Goal: Task Accomplishment & Management: Complete application form

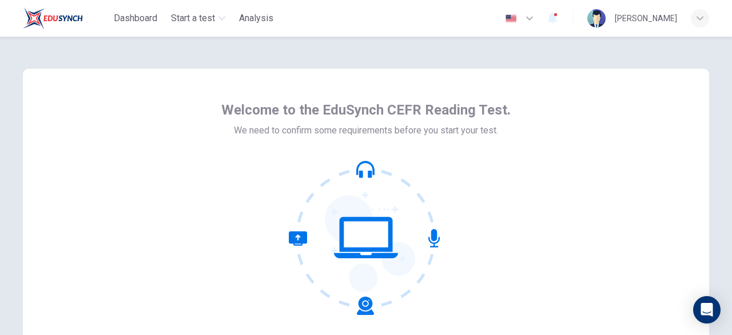
scroll to position [141, 0]
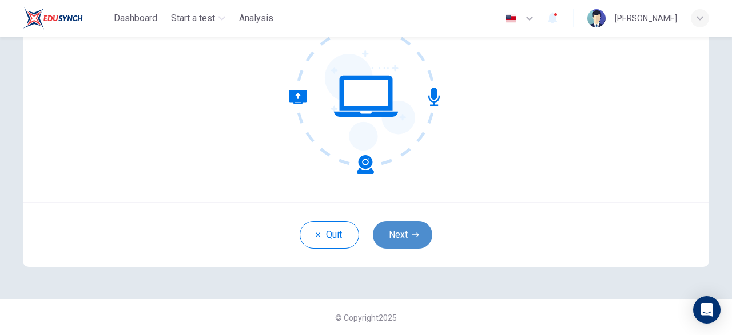
click at [388, 234] on button "Next" at bounding box center [402, 234] width 59 height 27
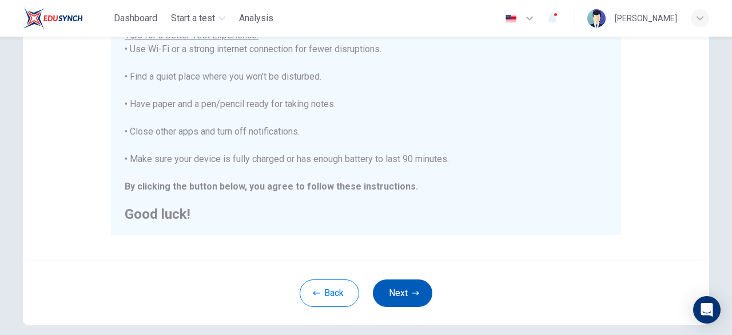
scroll to position [243, 0]
click at [396, 297] on button "Next" at bounding box center [402, 292] width 59 height 27
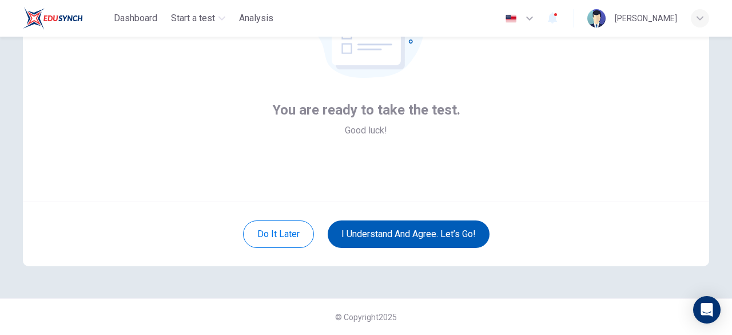
scroll to position [141, 0]
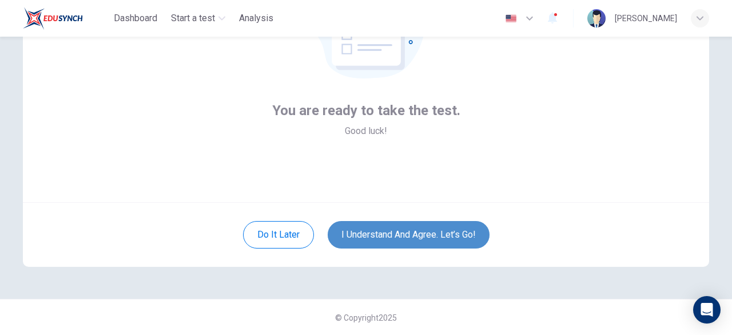
click at [383, 237] on button "I understand and agree. Let’s go!" at bounding box center [409, 234] width 162 height 27
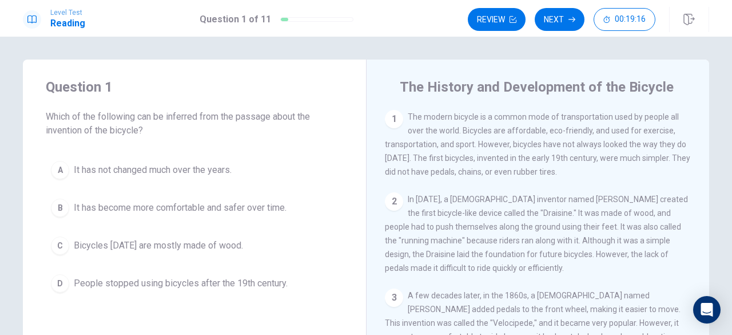
click at [148, 209] on span "It has become more comfortable and safer over time." at bounding box center [180, 208] width 213 height 14
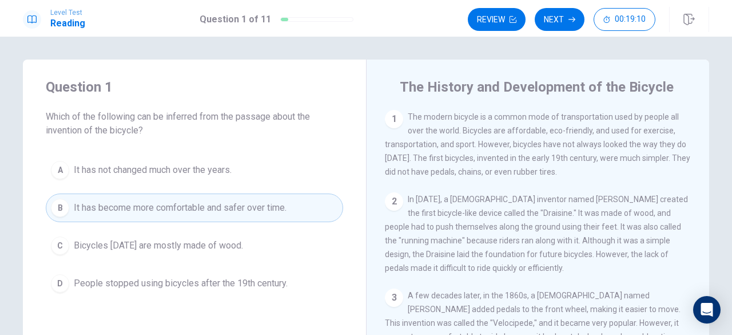
click at [176, 199] on button "B It has become more comfortable and safer over time." at bounding box center [194, 207] width 297 height 29
click at [151, 202] on span "It has become more comfortable and safer over time." at bounding box center [180, 208] width 213 height 14
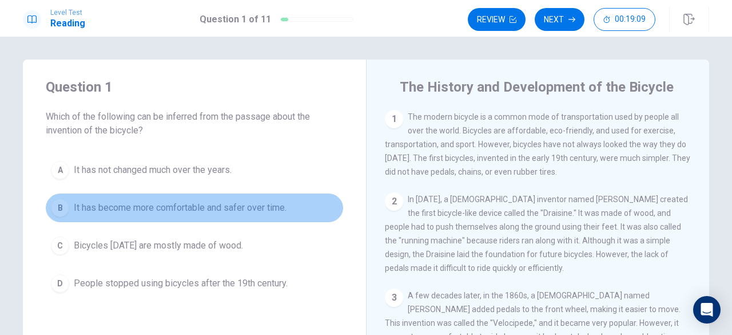
click at [151, 202] on span "It has become more comfortable and safer over time." at bounding box center [180, 208] width 213 height 14
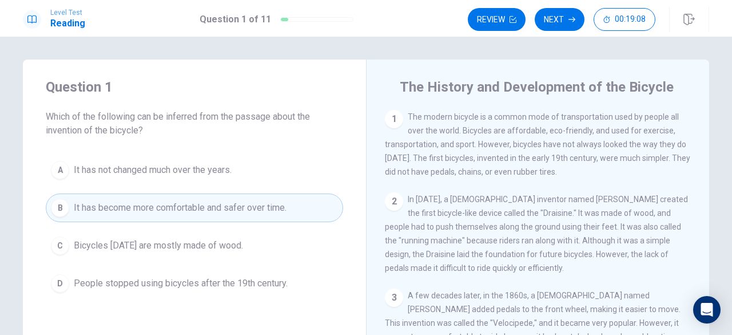
click at [151, 202] on span "It has become more comfortable and safer over time." at bounding box center [180, 208] width 213 height 14
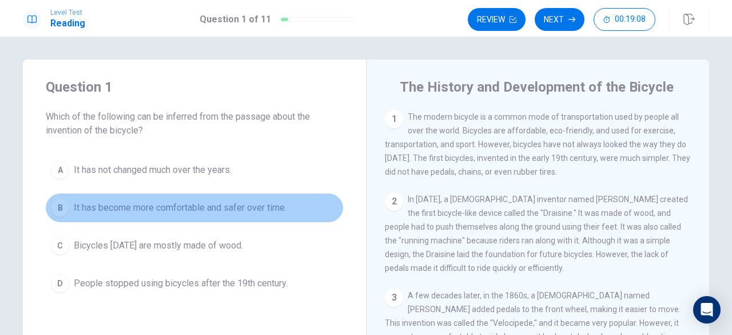
click at [151, 202] on span "It has become more comfortable and safer over time." at bounding box center [180, 208] width 213 height 14
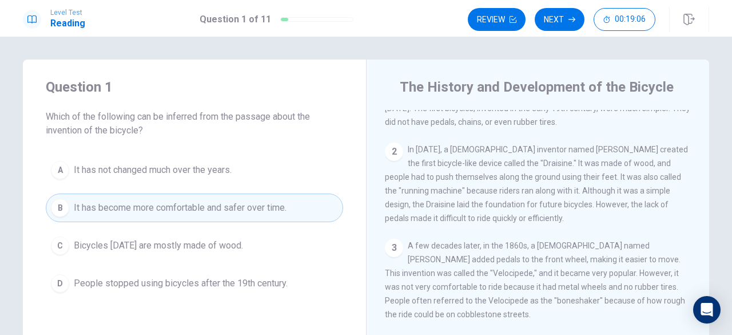
scroll to position [54, 0]
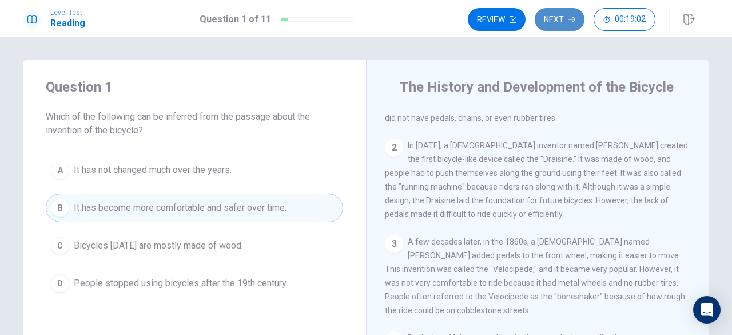
click at [566, 14] on button "Next" at bounding box center [560, 19] width 50 height 23
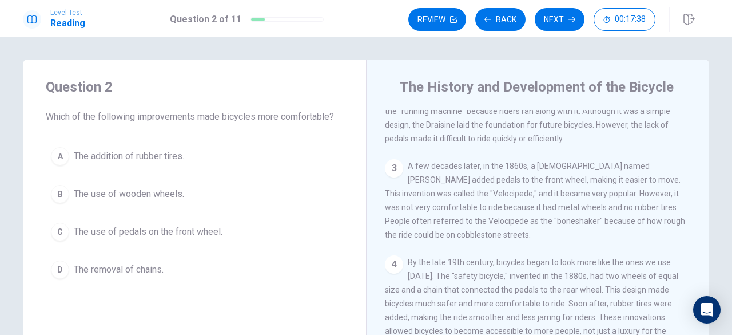
scroll to position [130, 0]
click at [165, 230] on span "The use of pedals on the front wheel." at bounding box center [148, 232] width 149 height 14
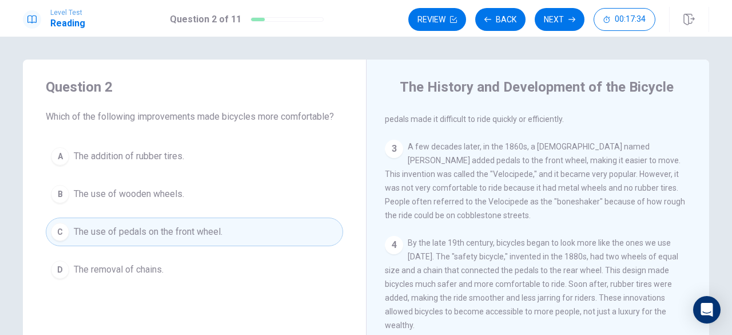
scroll to position [130, 0]
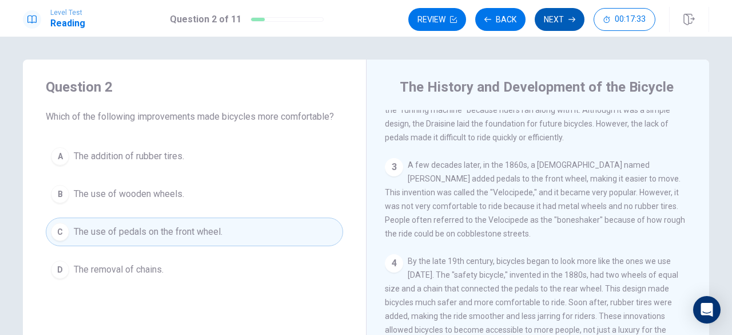
click at [551, 19] on button "Next" at bounding box center [560, 19] width 50 height 23
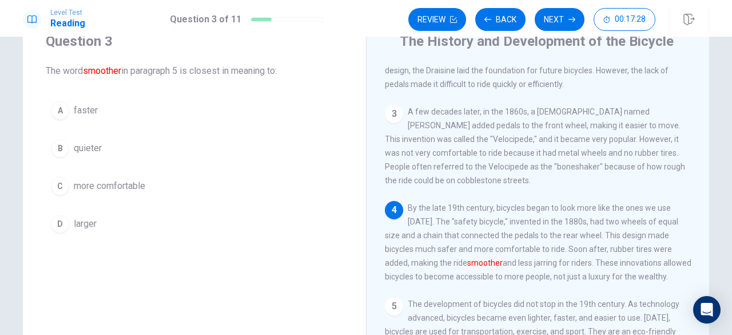
scroll to position [45, 0]
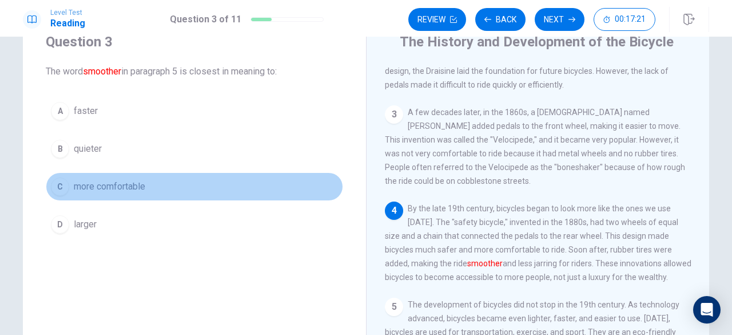
click at [175, 185] on button "C more comfortable" at bounding box center [194, 186] width 297 height 29
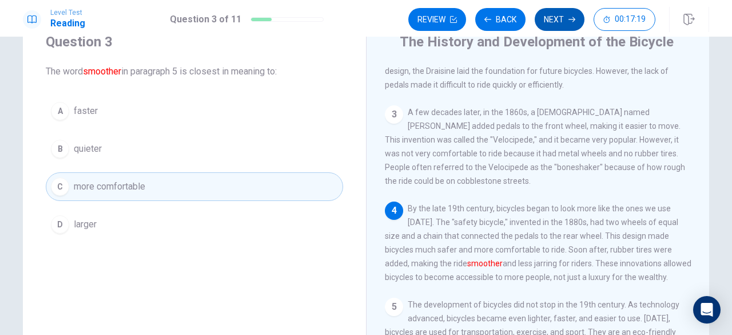
click at [567, 15] on button "Next" at bounding box center [560, 19] width 50 height 23
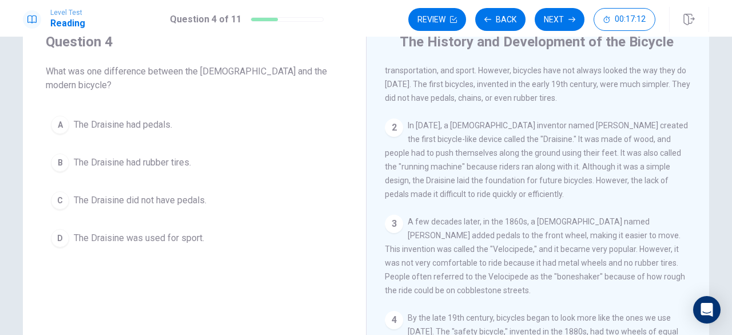
scroll to position [27, 0]
click at [162, 193] on span "The Draisine did not have pedals." at bounding box center [140, 200] width 133 height 14
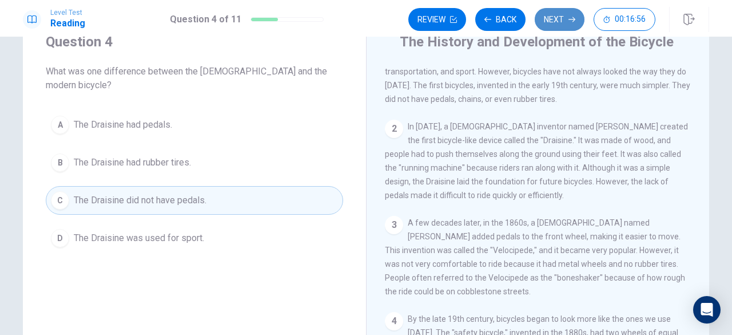
click at [551, 14] on button "Next" at bounding box center [560, 19] width 50 height 23
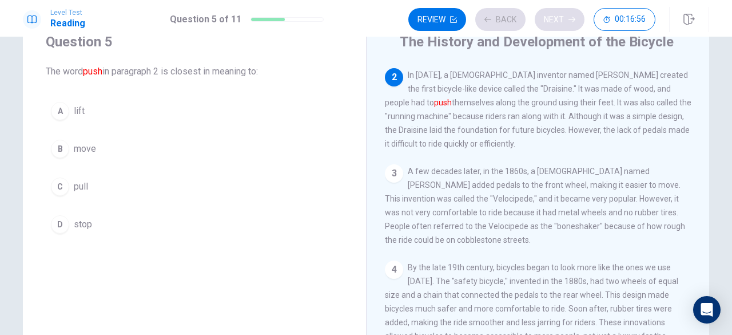
scroll to position [84, 0]
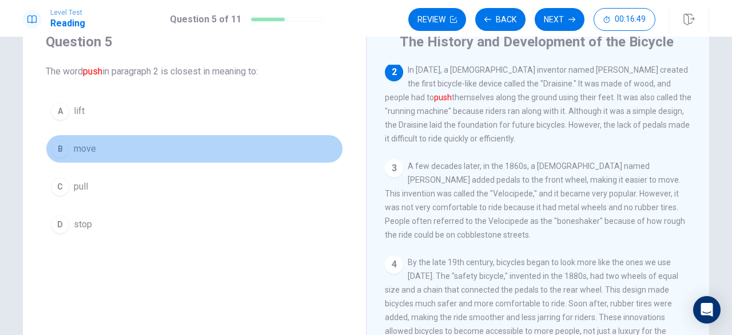
click at [158, 141] on button "B move" at bounding box center [194, 148] width 297 height 29
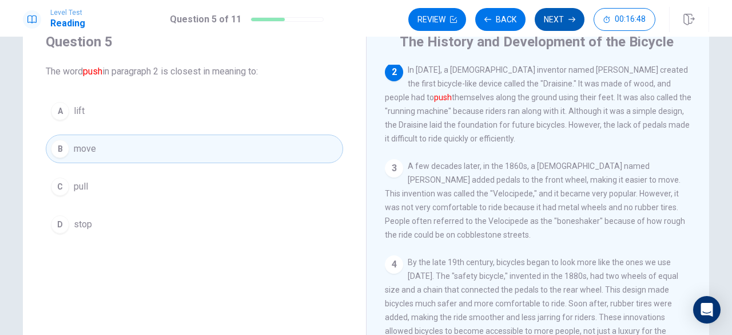
click at [547, 20] on button "Next" at bounding box center [560, 19] width 50 height 23
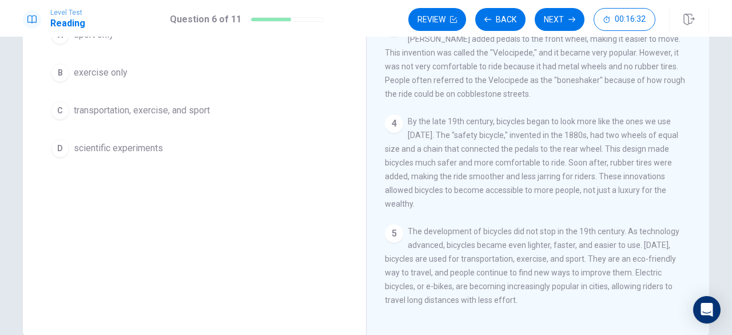
scroll to position [126, 0]
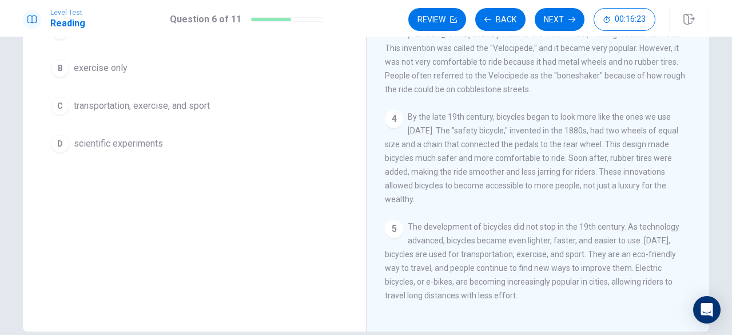
click at [240, 106] on button "C transportation, exercise, and sport" at bounding box center [194, 106] width 297 height 29
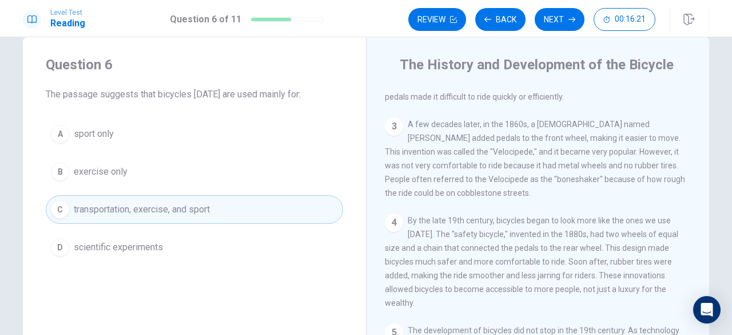
scroll to position [21, 0]
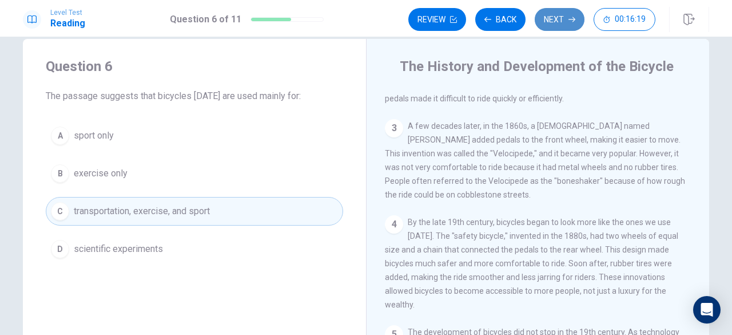
click at [550, 20] on button "Next" at bounding box center [560, 19] width 50 height 23
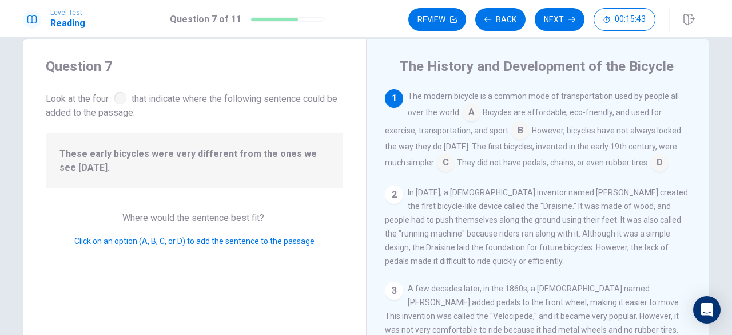
click at [440, 165] on input at bounding box center [445, 163] width 18 height 18
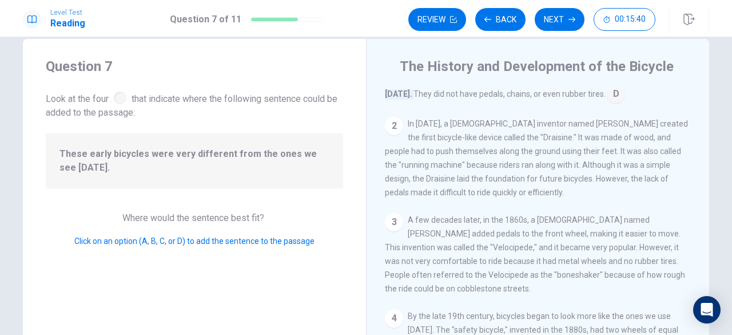
scroll to position [88, 0]
click at [551, 29] on button "Next" at bounding box center [560, 19] width 50 height 23
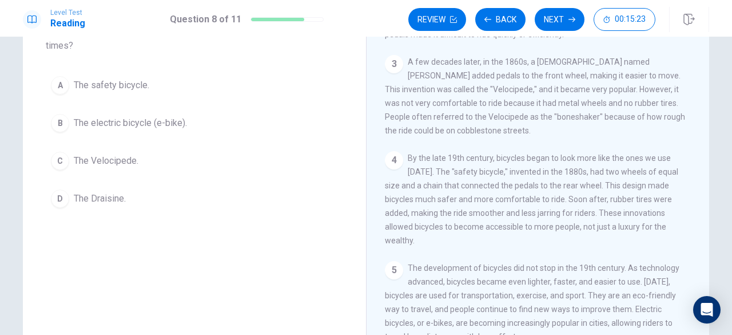
scroll to position [88, 0]
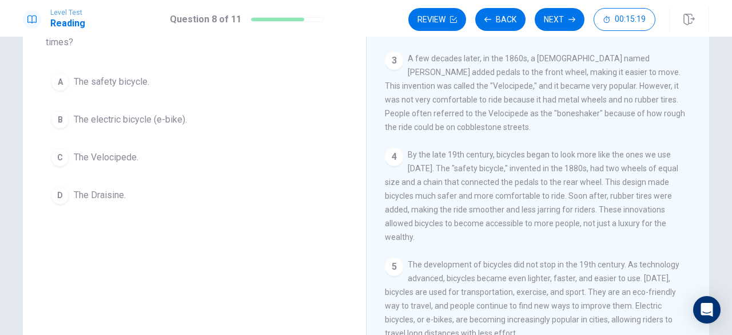
click at [153, 80] on button "A The safety bicycle." at bounding box center [194, 81] width 297 height 29
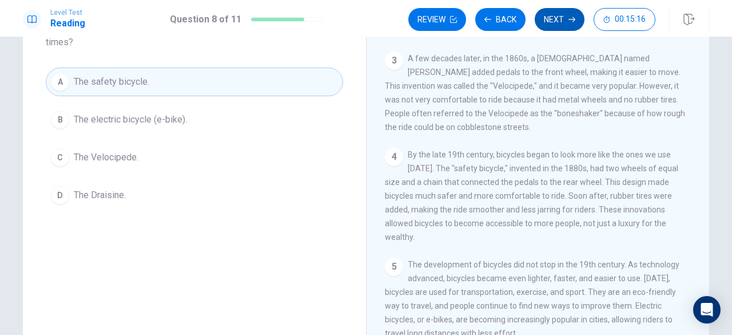
click at [538, 17] on button "Next" at bounding box center [560, 19] width 50 height 23
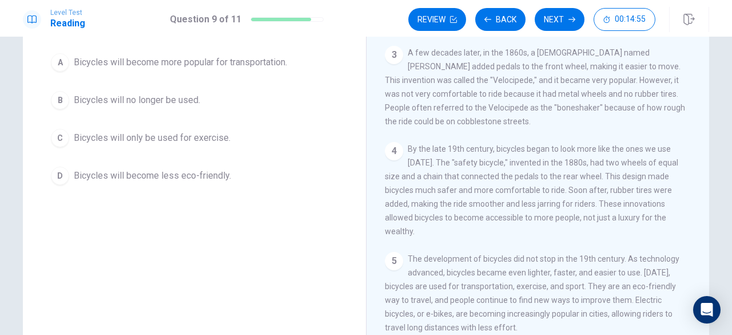
scroll to position [96, 0]
click at [531, 252] on span "The development of bicycles did not stop in the 19th century. As technology adv…" at bounding box center [532, 291] width 295 height 78
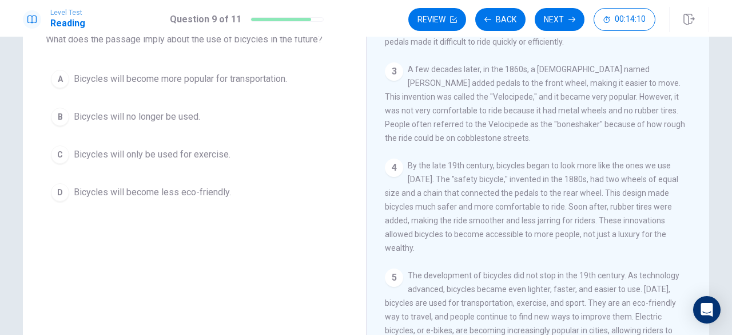
scroll to position [75, 0]
click at [204, 89] on button "A Bicycles will become more popular for transportation." at bounding box center [194, 81] width 297 height 29
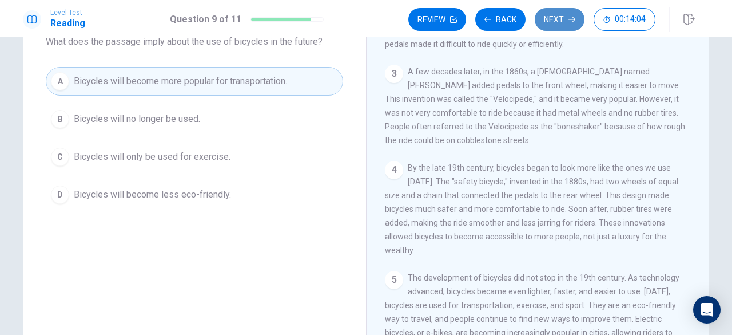
click at [564, 18] on button "Next" at bounding box center [560, 19] width 50 height 23
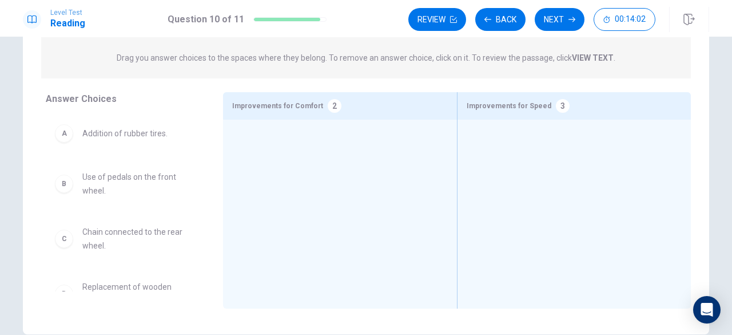
scroll to position [139, 0]
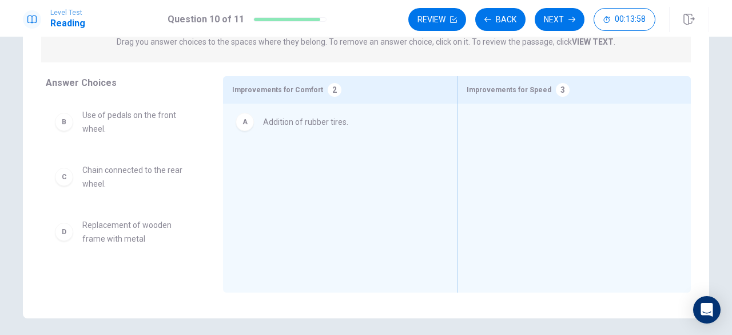
drag, startPoint x: 143, startPoint y: 123, endPoint x: 341, endPoint y: 130, distance: 198.0
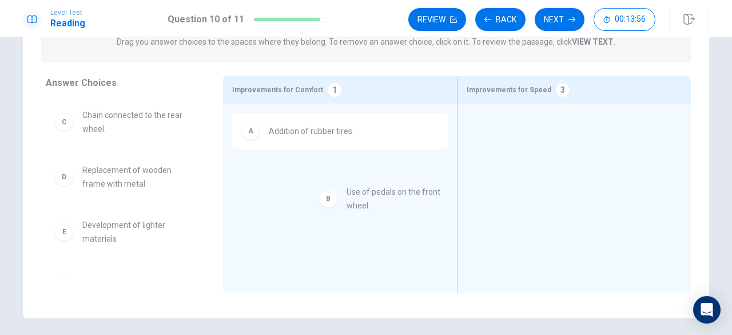
drag, startPoint x: 133, startPoint y: 128, endPoint x: 374, endPoint y: 196, distance: 250.6
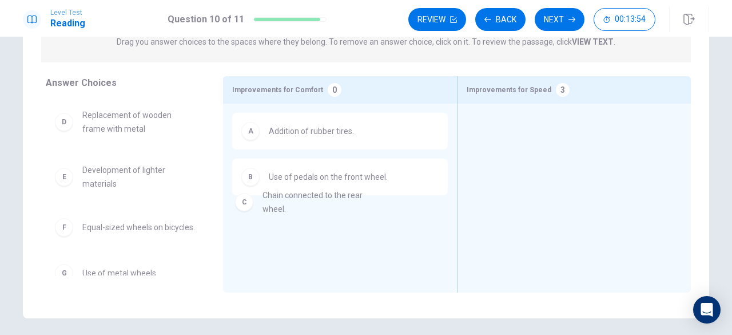
drag, startPoint x: 157, startPoint y: 122, endPoint x: 397, endPoint y: 220, distance: 259.9
drag, startPoint x: 119, startPoint y: 122, endPoint x: 353, endPoint y: 240, distance: 262.4
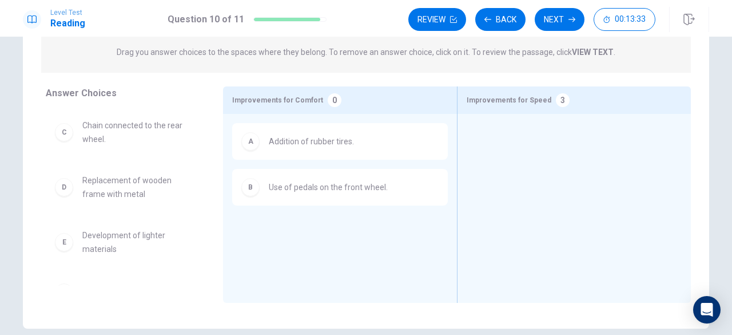
scroll to position [134, 0]
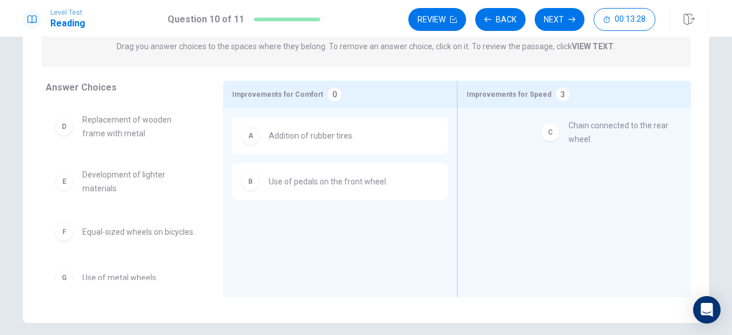
drag, startPoint x: 146, startPoint y: 124, endPoint x: 642, endPoint y: 131, distance: 495.3
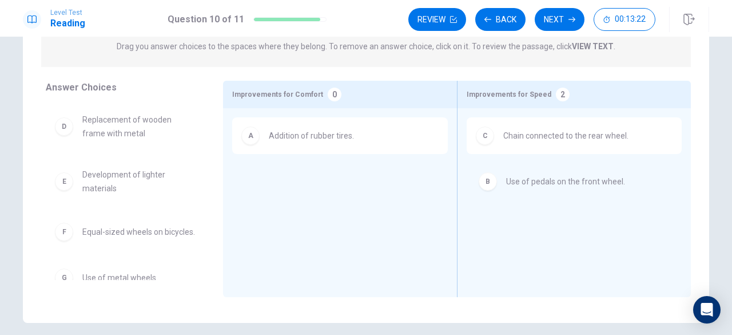
drag, startPoint x: 291, startPoint y: 192, endPoint x: 574, endPoint y: 187, distance: 283.1
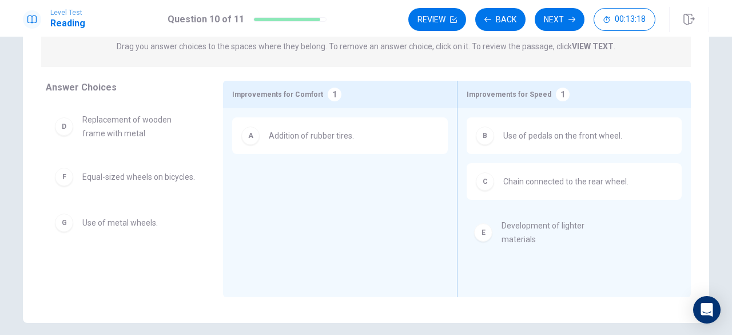
drag, startPoint x: 130, startPoint y: 188, endPoint x: 577, endPoint y: 245, distance: 449.8
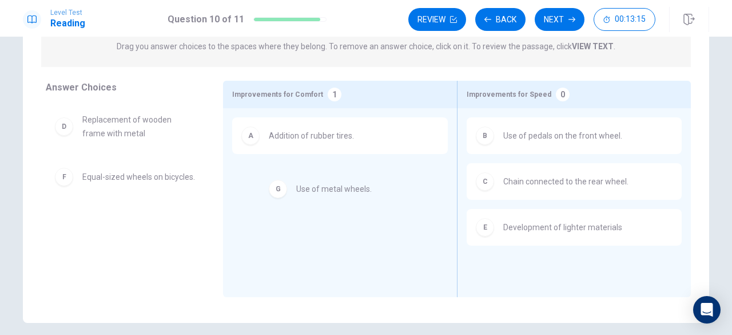
drag, startPoint x: 120, startPoint y: 223, endPoint x: 344, endPoint y: 184, distance: 227.6
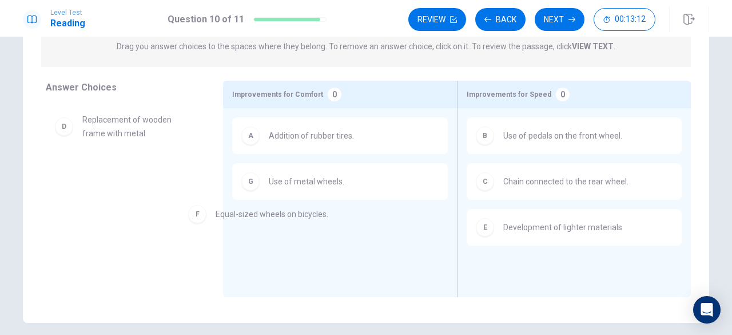
drag, startPoint x: 136, startPoint y: 184, endPoint x: 369, endPoint y: 228, distance: 237.5
drag, startPoint x: 102, startPoint y: 182, endPoint x: 342, endPoint y: 265, distance: 253.6
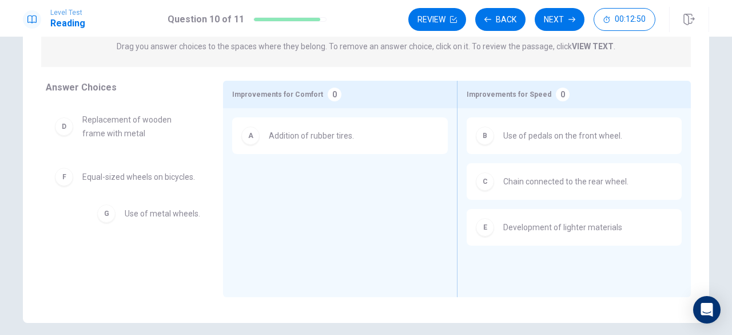
drag, startPoint x: 294, startPoint y: 188, endPoint x: 90, endPoint y: 225, distance: 206.9
drag, startPoint x: 112, startPoint y: 181, endPoint x: 329, endPoint y: 178, distance: 217.9
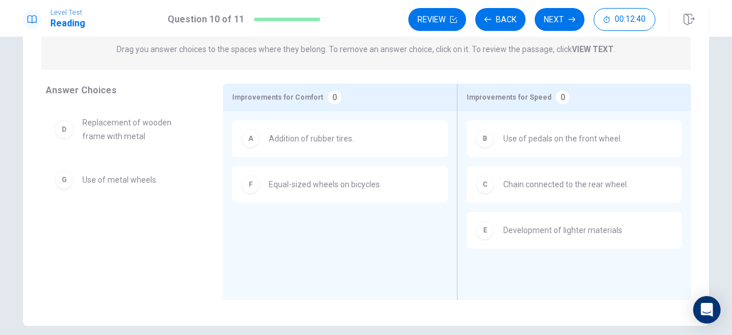
scroll to position [132, 0]
click at [409, 176] on div "F Equal-sized wheels on bicycles." at bounding box center [339, 183] width 197 height 18
click at [502, 26] on button "Back" at bounding box center [500, 19] width 50 height 23
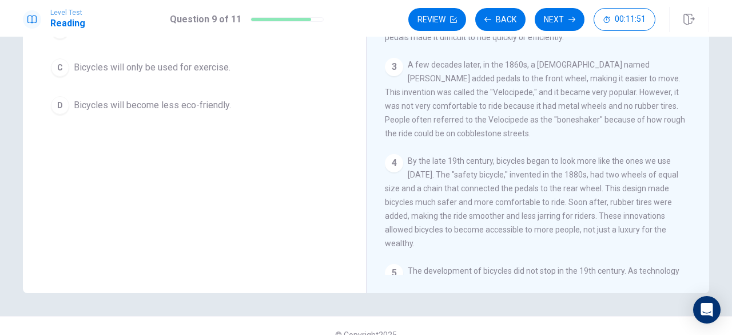
scroll to position [0, 0]
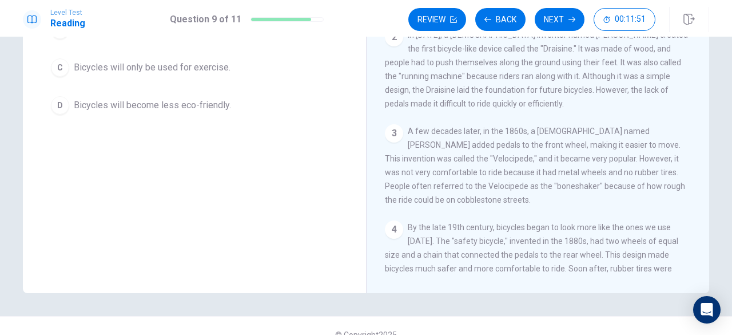
click at [571, 206] on div "3 A few decades later, in the 1860s, a Frenchman named Pierre Michaux added ped…" at bounding box center [538, 165] width 307 height 82
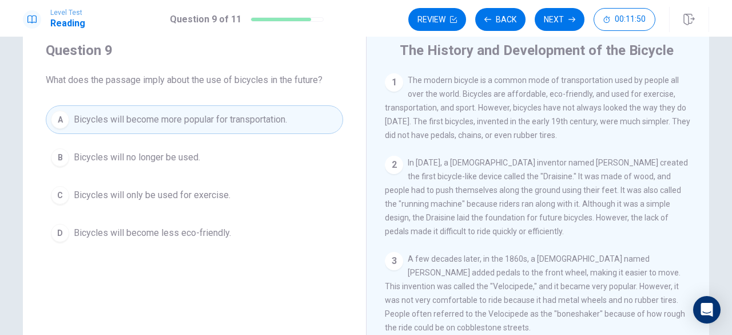
scroll to position [35, 0]
click at [562, 18] on button "Next" at bounding box center [560, 19] width 50 height 23
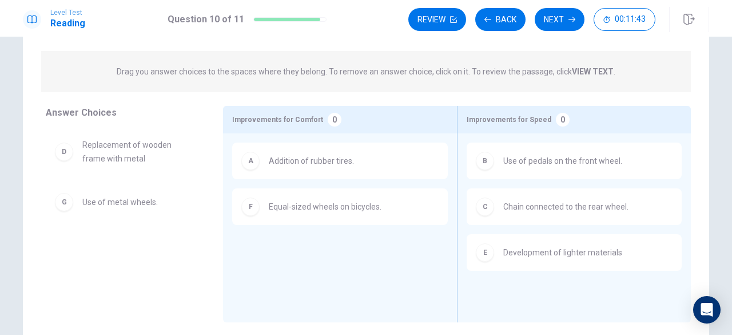
scroll to position [62, 0]
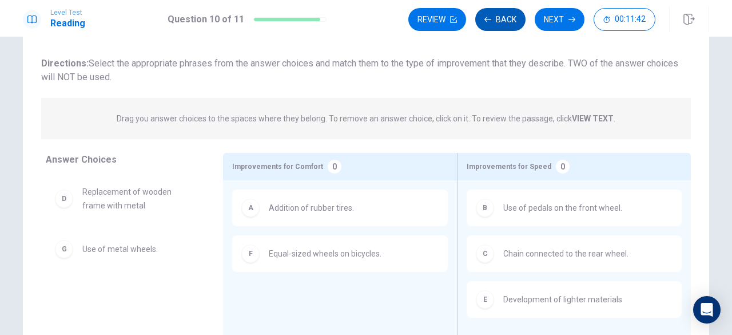
click at [490, 12] on button "Back" at bounding box center [500, 19] width 50 height 23
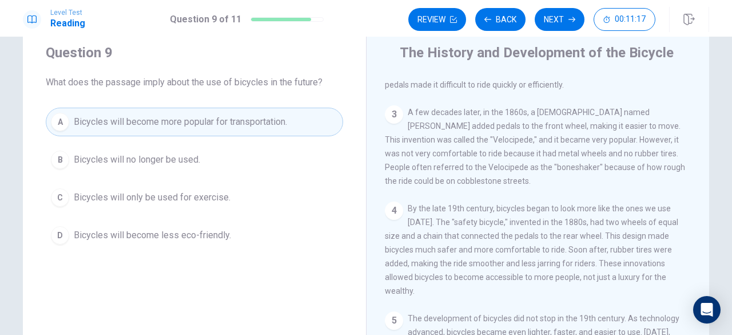
scroll to position [34, 0]
click at [559, 13] on button "Next" at bounding box center [560, 19] width 50 height 23
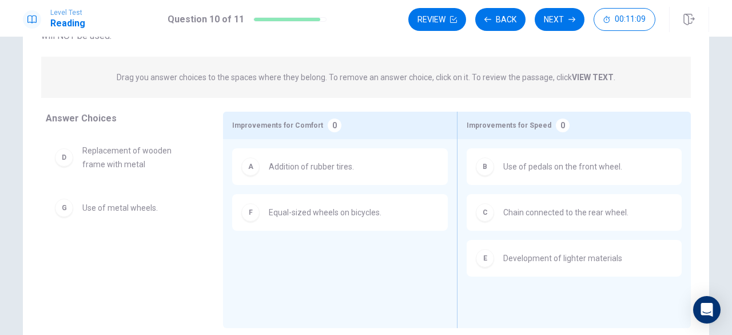
scroll to position [111, 0]
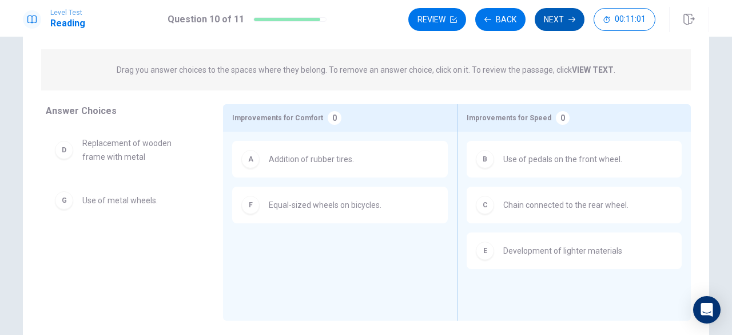
click at [564, 18] on button "Next" at bounding box center [560, 19] width 50 height 23
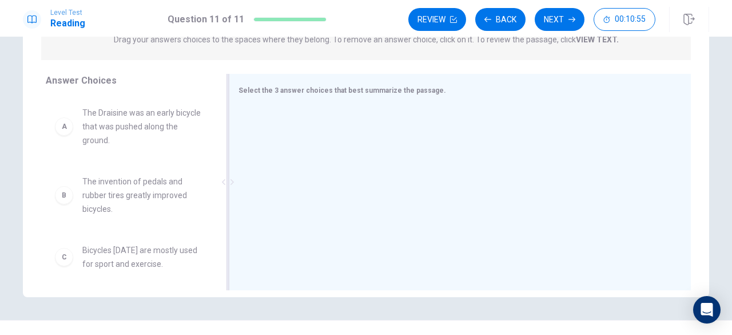
scroll to position [161, 0]
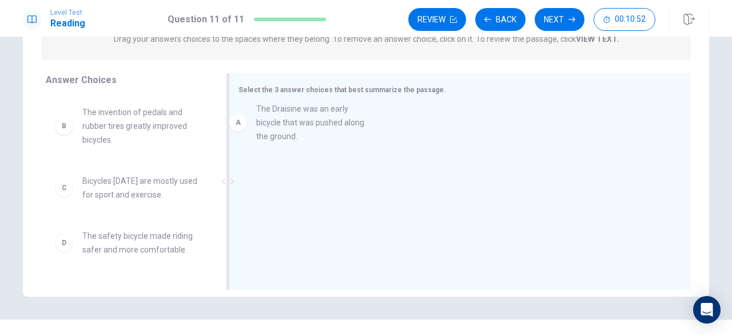
drag, startPoint x: 146, startPoint y: 148, endPoint x: 357, endPoint y: 145, distance: 210.5
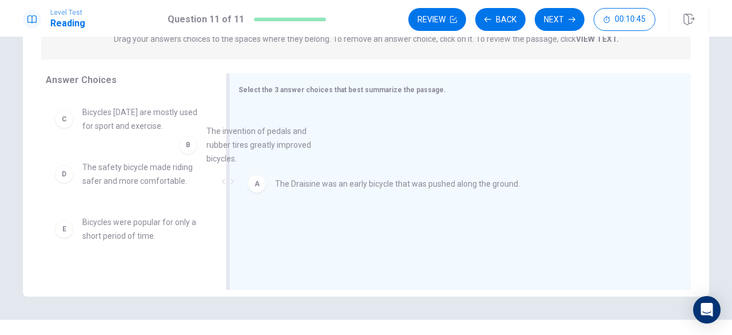
drag, startPoint x: 146, startPoint y: 134, endPoint x: 372, endPoint y: 162, distance: 227.1
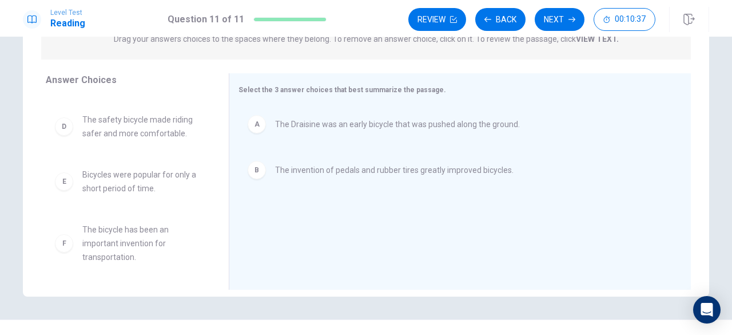
scroll to position [48, 0]
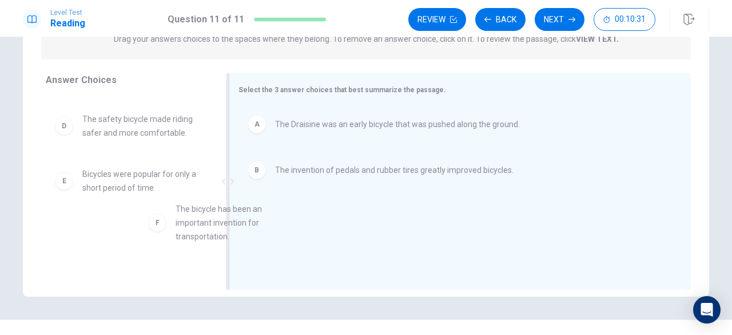
drag, startPoint x: 125, startPoint y: 248, endPoint x: 353, endPoint y: 198, distance: 233.4
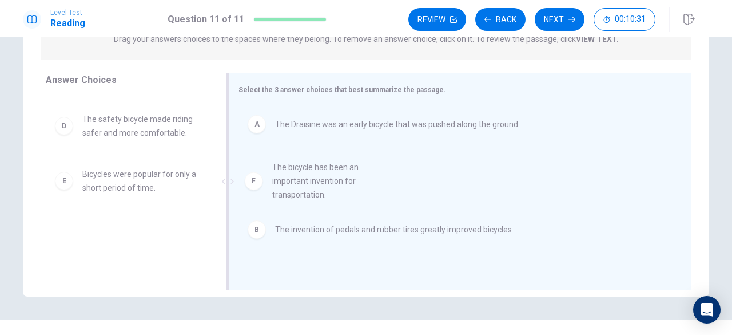
scroll to position [0, 0]
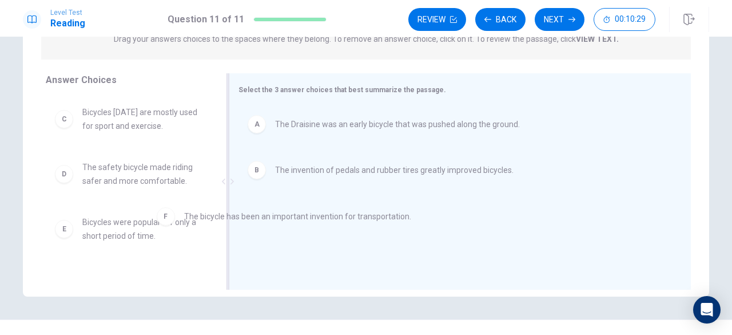
drag, startPoint x: 259, startPoint y: 218, endPoint x: 117, endPoint y: 206, distance: 142.9
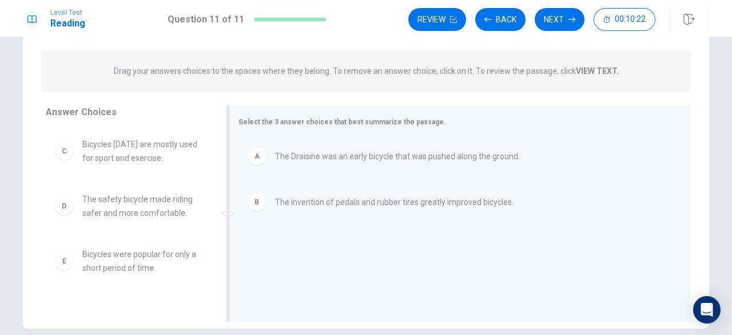
scroll to position [128, 0]
click at [122, 167] on div "C Bicycles today are mostly used for sport and exercise." at bounding box center [128, 152] width 165 height 46
click at [104, 277] on div "E Bicycles were popular for only a short period of time." at bounding box center [128, 261] width 165 height 46
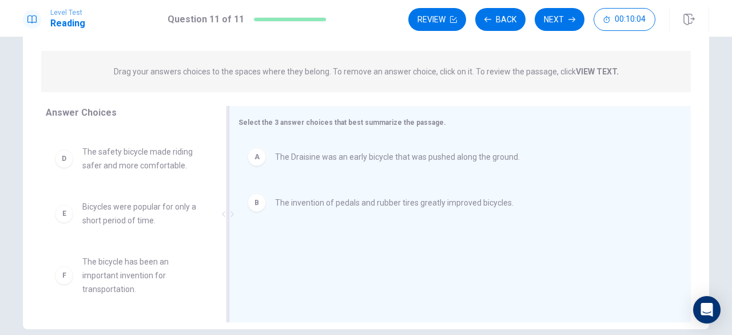
scroll to position [47, 0]
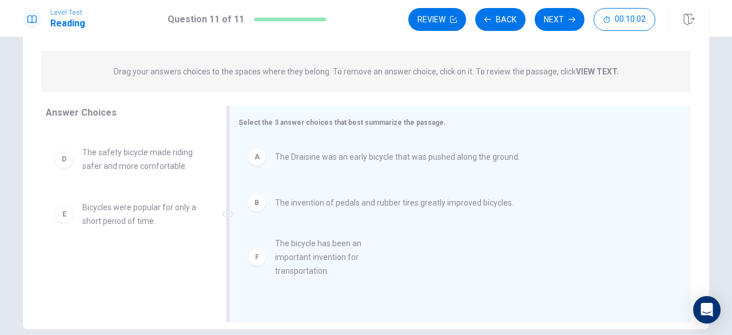
drag, startPoint x: 109, startPoint y: 283, endPoint x: 344, endPoint y: 260, distance: 236.7
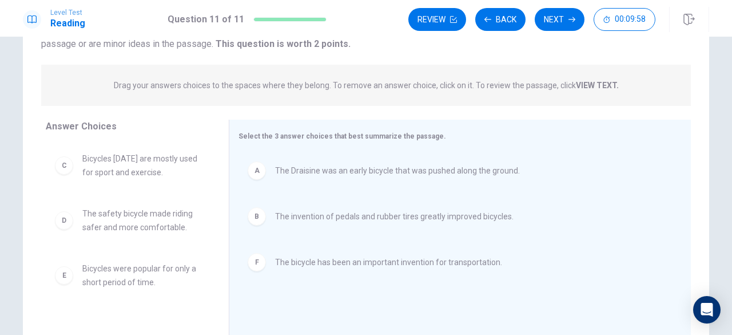
scroll to position [114, 0]
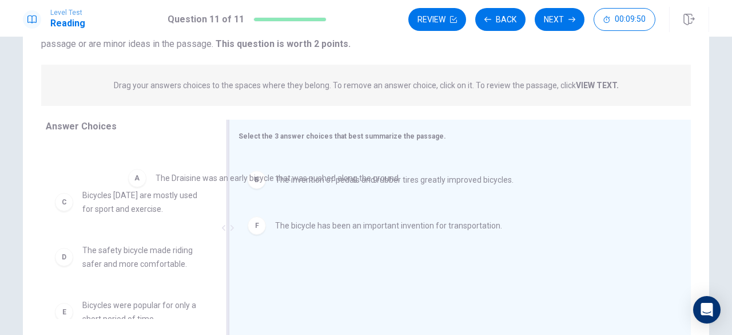
drag, startPoint x: 310, startPoint y: 176, endPoint x: 128, endPoint y: 193, distance: 183.2
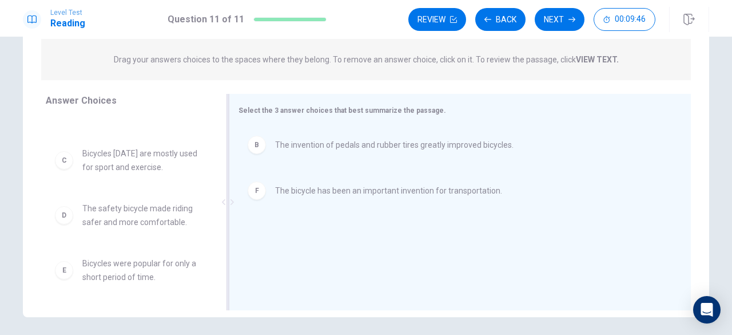
scroll to position [0, 0]
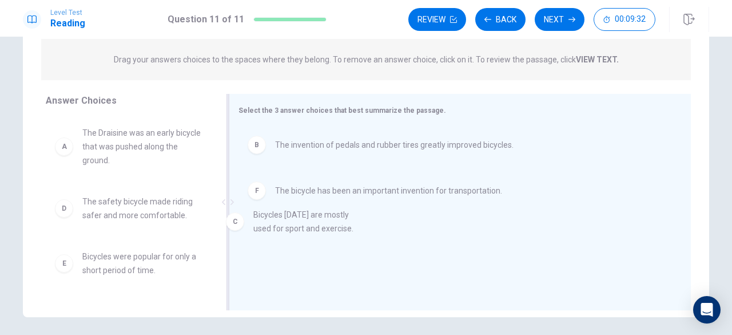
drag, startPoint x: 145, startPoint y: 211, endPoint x: 333, endPoint y: 224, distance: 188.1
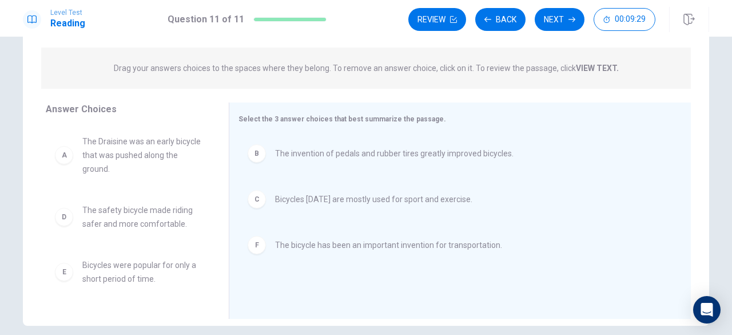
scroll to position [137, 0]
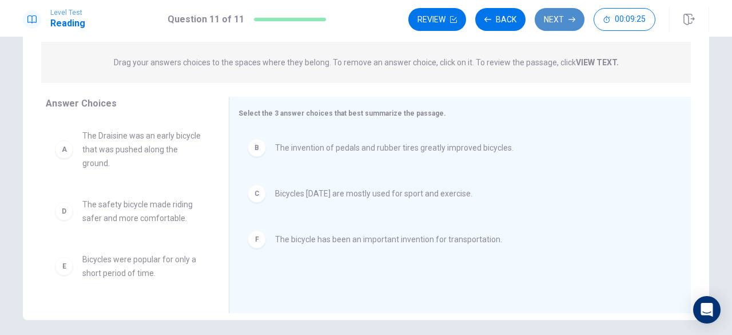
click at [547, 19] on button "Next" at bounding box center [560, 19] width 50 height 23
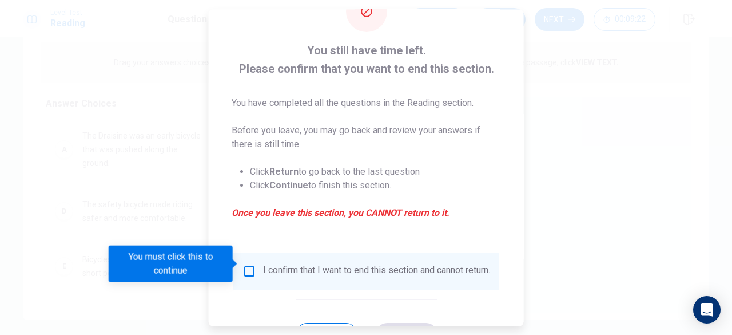
scroll to position [52, 0]
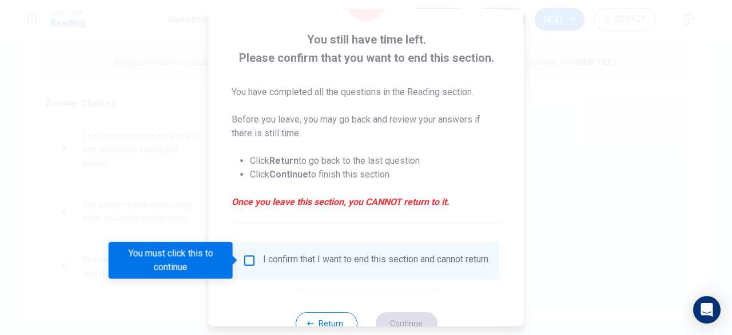
click at [242, 267] on div "I confirm that I want to end this section and cannot return." at bounding box center [366, 260] width 248 height 14
click at [247, 265] on input "You must click this to continue" at bounding box center [249, 260] width 14 height 14
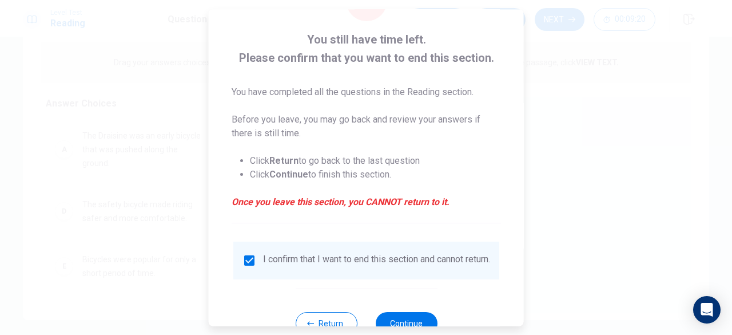
scroll to position [92, 0]
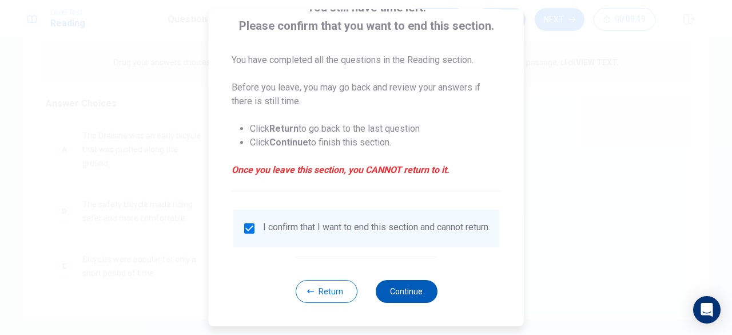
click at [388, 286] on button "Continue" at bounding box center [406, 291] width 62 height 23
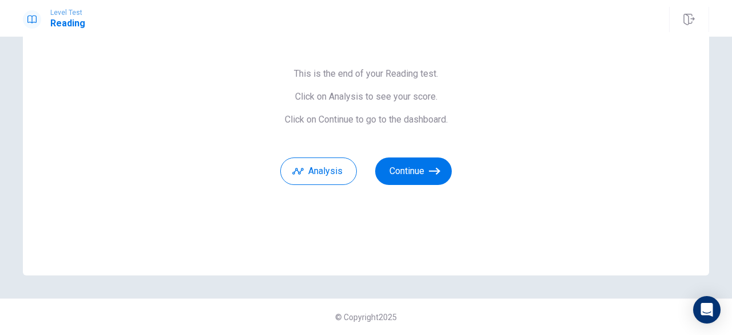
scroll to position [81, 0]
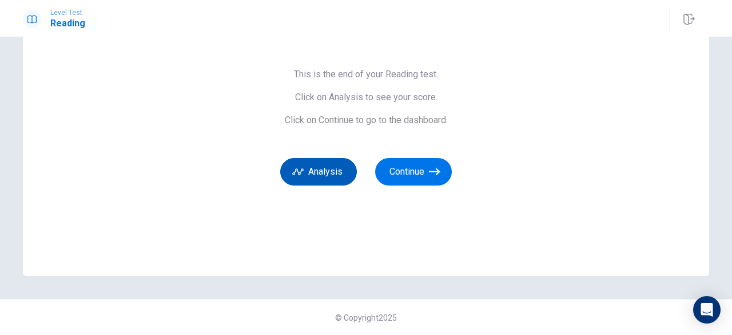
click at [335, 170] on button "Analysis" at bounding box center [318, 171] width 77 height 27
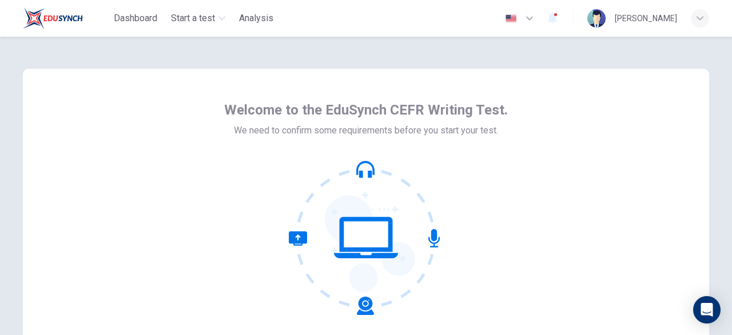
scroll to position [141, 0]
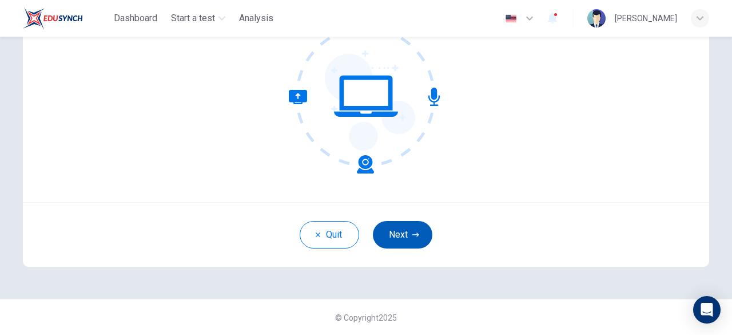
click at [393, 228] on button "Next" at bounding box center [402, 234] width 59 height 27
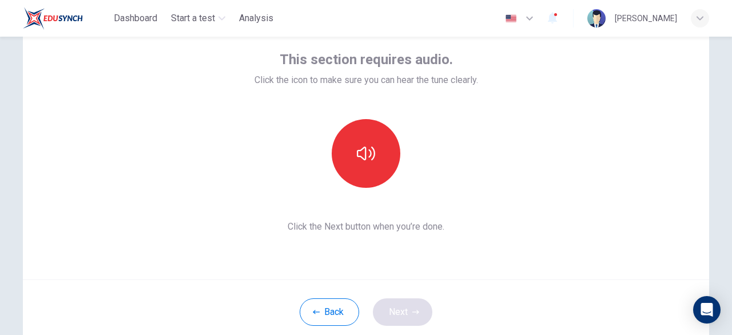
scroll to position [63, 0]
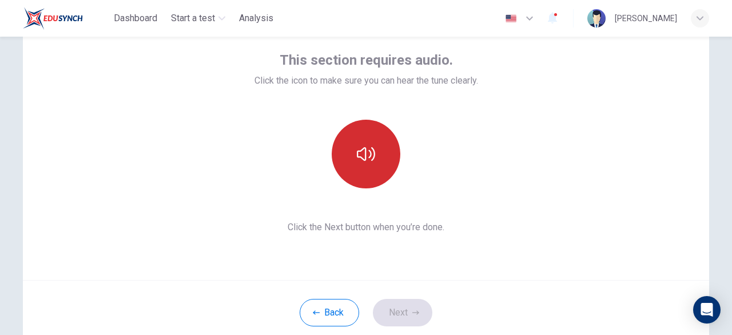
click at [371, 148] on icon "button" at bounding box center [366, 154] width 18 height 18
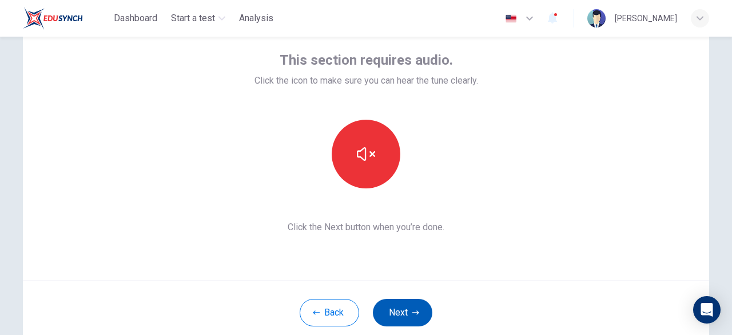
click at [407, 313] on button "Next" at bounding box center [402, 312] width 59 height 27
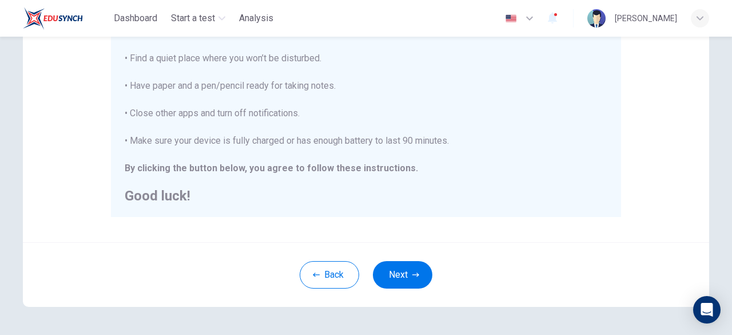
scroll to position [262, 0]
click at [390, 265] on button "Next" at bounding box center [402, 273] width 59 height 27
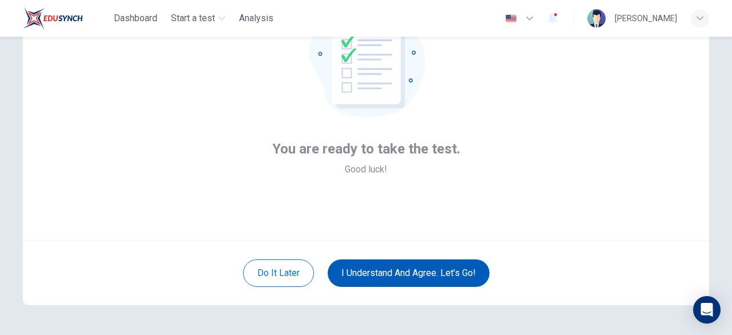
scroll to position [102, 0]
click at [392, 268] on button "I understand and agree. Let’s go!" at bounding box center [409, 273] width 162 height 27
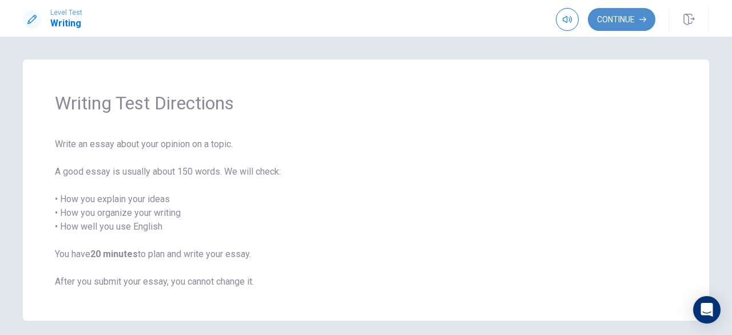
click at [621, 18] on button "Continue" at bounding box center [621, 19] width 67 height 23
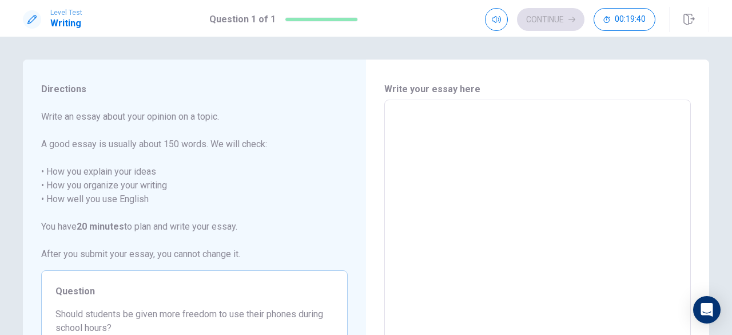
click at [452, 104] on div "x ​" at bounding box center [537, 258] width 307 height 316
type textarea "I"
type textarea "x"
type textarea "I"
type textarea "x"
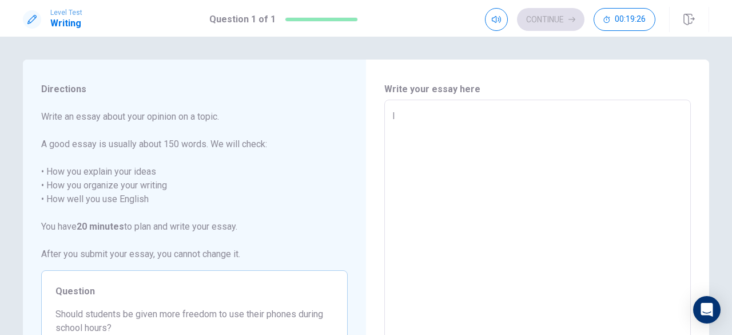
type textarea "I b"
type textarea "x"
type textarea "I be"
type textarea "x"
type textarea "I bel"
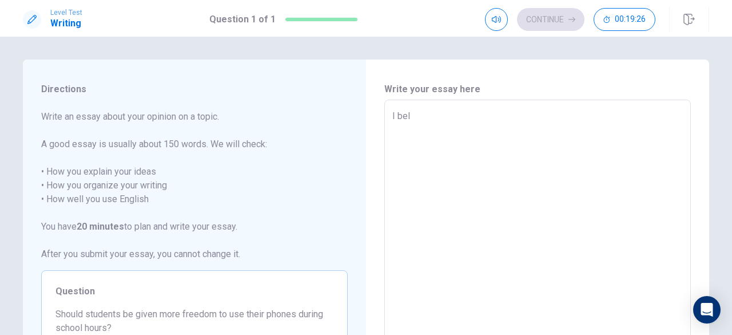
type textarea "x"
type textarea "I beli"
type textarea "x"
type textarea "I belie"
type textarea "x"
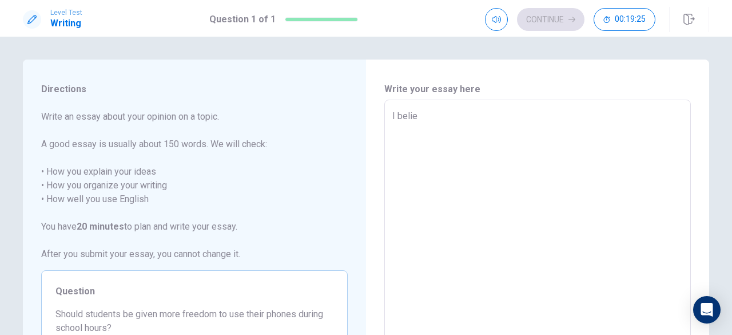
type textarea "I beliee"
type textarea "x"
type textarea "I beliee"
type textarea "x"
type textarea "I beliee"
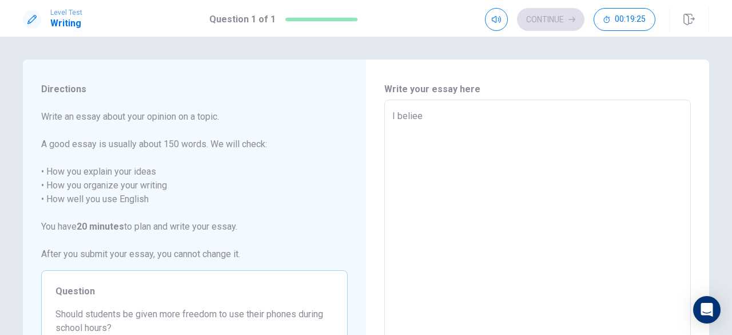
type textarea "x"
type textarea "I belie"
type textarea "x"
type textarea "I believ"
type textarea "x"
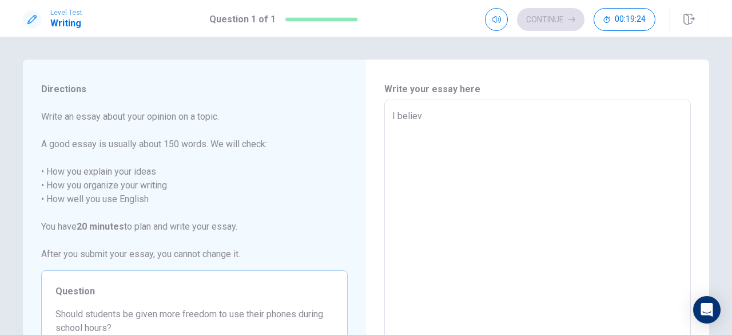
type textarea "I believe"
type textarea "x"
type textarea "I believe"
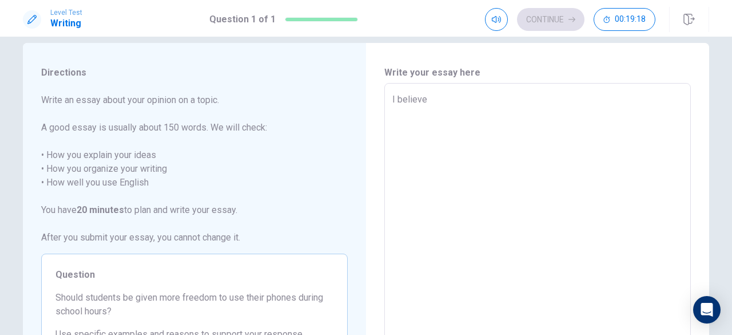
scroll to position [13, 0]
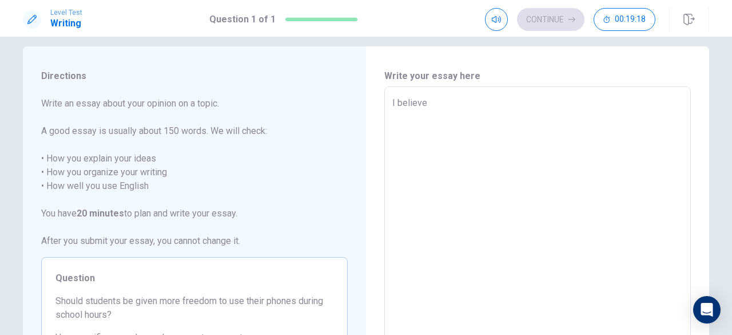
type textarea "x"
type textarea "I believe s"
type textarea "x"
type textarea "I believe st"
type textarea "x"
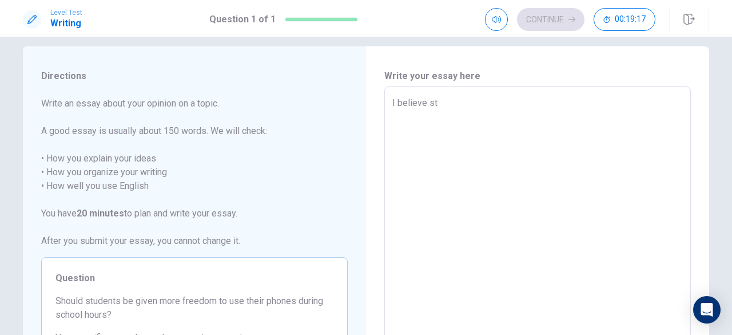
type textarea "I believe stu"
type textarea "x"
type textarea "I believe stud"
type textarea "x"
type textarea "I believe stude"
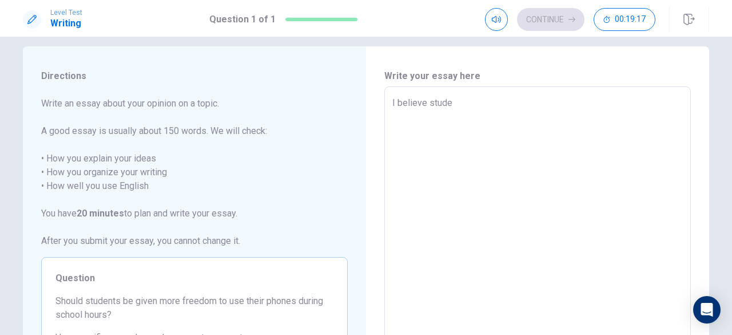
type textarea "x"
type textarea "I believe studen"
type textarea "x"
type textarea "I believe student"
type textarea "x"
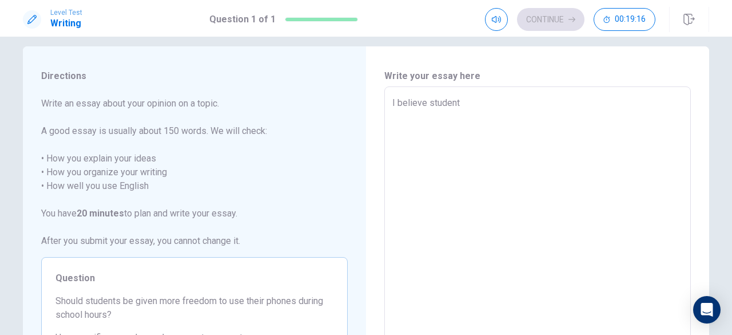
type textarea "I believe students"
type textarea "x"
type textarea "I believe students"
type textarea "x"
type textarea "I believe students s"
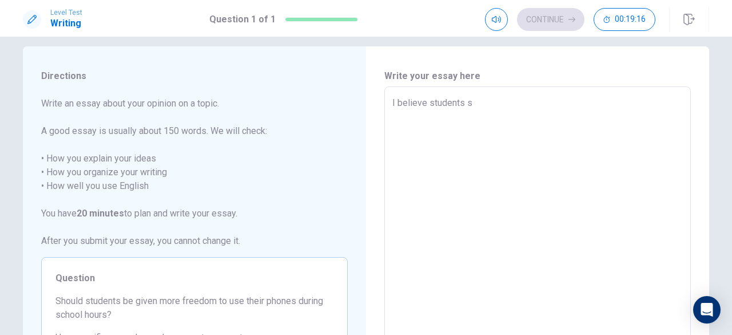
type textarea "x"
type textarea "I believe students sh"
type textarea "x"
type textarea "I believe students sho"
type textarea "x"
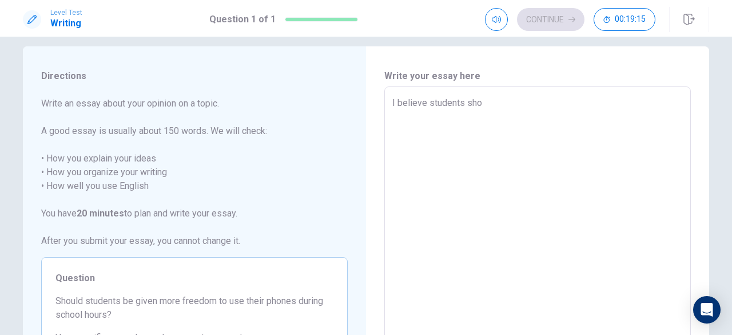
type textarea "I believe students shou"
type textarea "x"
type textarea "I believe students shoul"
type textarea "x"
type textarea "I believe students should"
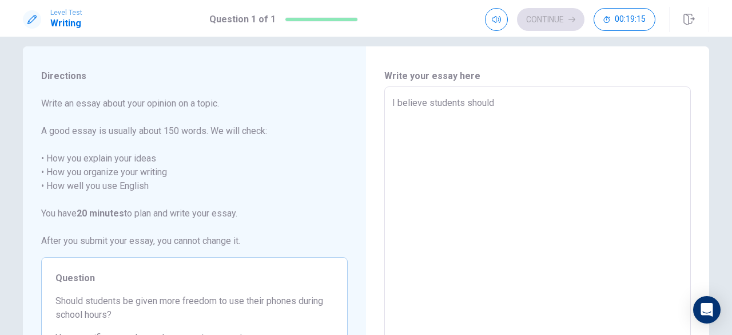
type textarea "x"
type textarea "I believe students should"
type textarea "x"
type textarea "I believe students should b"
type textarea "x"
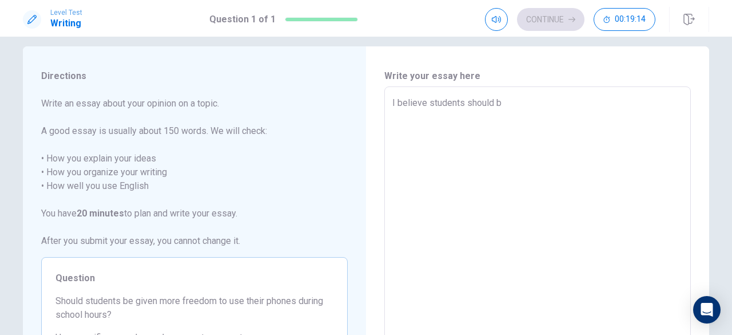
type textarea "I believe students should be"
type textarea "x"
type textarea "I believe students should be"
type textarea "x"
type textarea "I believe students should be g"
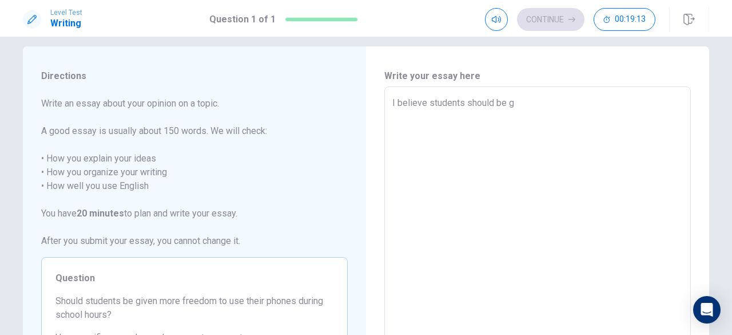
type textarea "x"
type textarea "I believe students should be gi"
type textarea "x"
type textarea "I believe students should be giv"
type textarea "x"
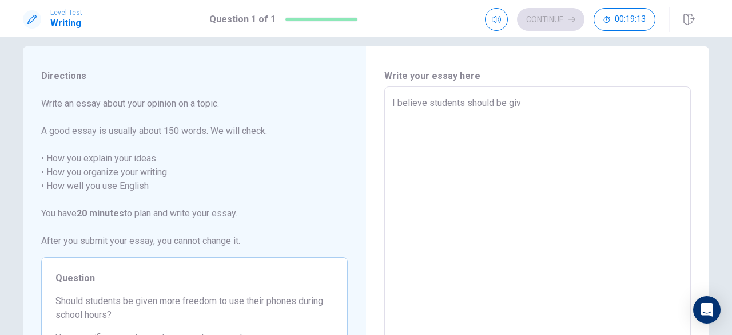
type textarea "I believe students should be give"
type textarea "x"
type textarea "I believe students should be given"
type textarea "x"
type textarea "I believe students should be given"
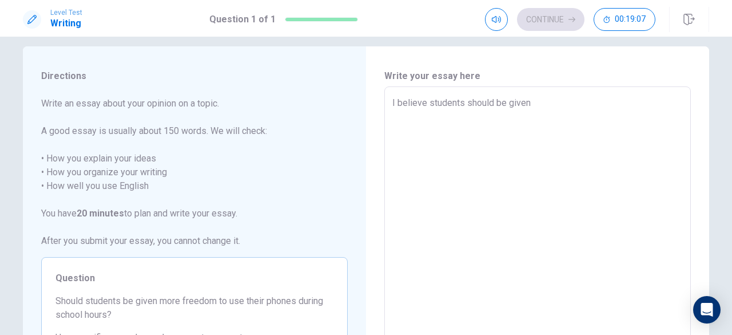
type textarea "x"
type textarea "I believe students should be given m"
type textarea "x"
type textarea "I believe students should be given mo"
type textarea "x"
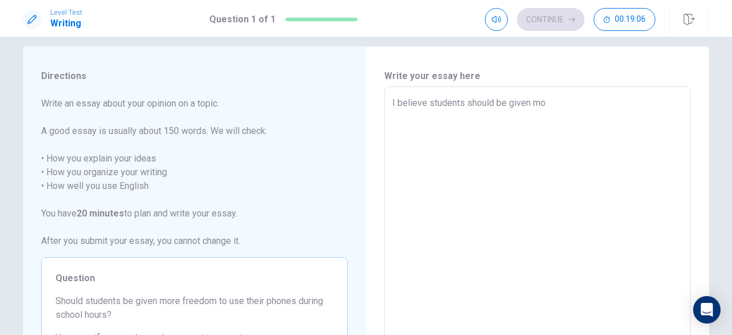
type textarea "I believe students should be given mor"
type textarea "x"
type textarea "I believe students should be given more"
type textarea "x"
type textarea "I believe students should be given more"
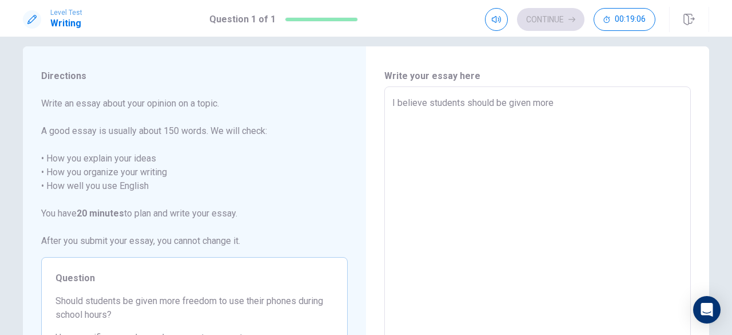
type textarea "x"
type textarea "I believe students should be given more f"
type textarea "x"
type textarea "I believe students should be given more fr"
type textarea "x"
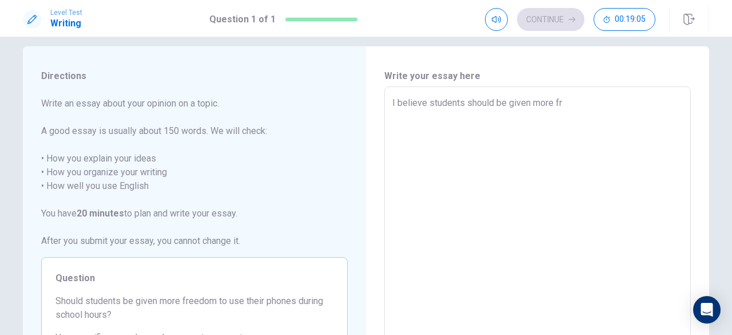
type textarea "I believe students should be given more fre"
type textarea "x"
type textarea "I believe students should be given more free"
type textarea "x"
type textarea "I believe students should be given more freed"
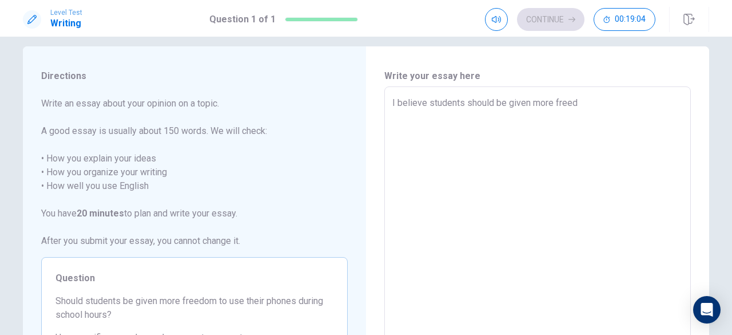
type textarea "x"
type textarea "I believe students should be given more freedi"
type textarea "x"
type textarea "I believe students should be given more freedin"
type textarea "x"
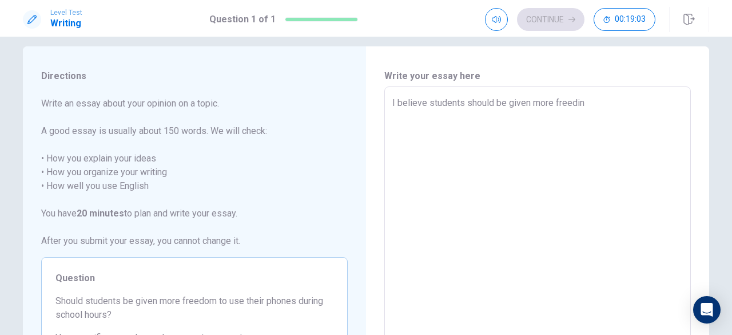
type textarea "I believe students should be given more freedi"
type textarea "x"
type textarea "I believe students should be given more freed"
type textarea "x"
type textarea "I believe students should be given more freedo"
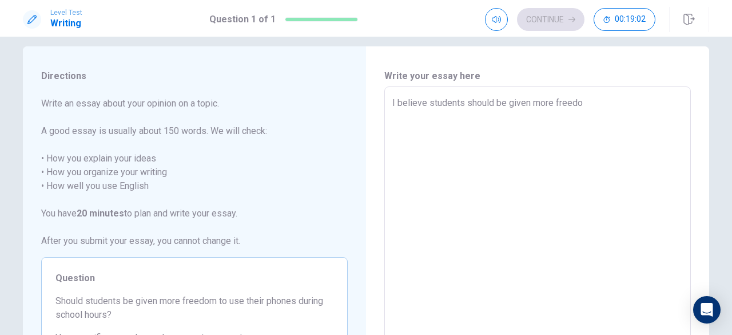
type textarea "x"
type textarea "I believe students should be given more freedom"
type textarea "x"
type textarea "I believe students should be given more freedom"
type textarea "x"
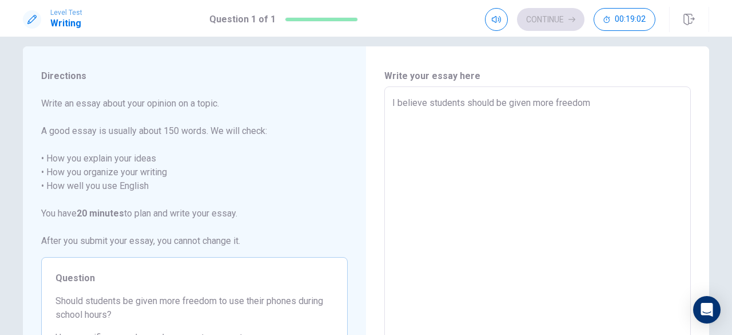
type textarea "I believe students should be given more freedom w"
type textarea "x"
type textarea "I believe students should be given more freedom wh"
type textarea "x"
type textarea "I believe students should be given more freedom whe"
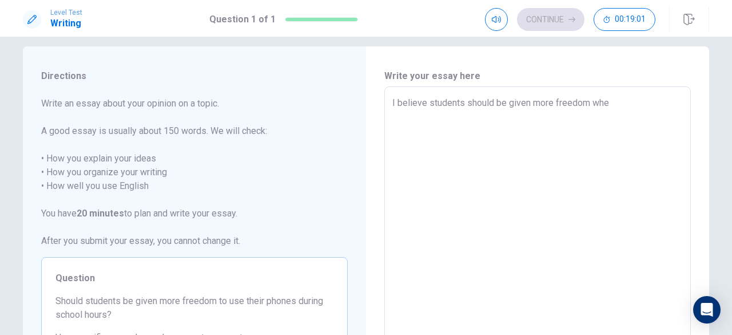
type textarea "x"
type textarea "I believe students should be given more freedom when"
type textarea "x"
type textarea "I believe students should be given more freedom when"
type textarea "x"
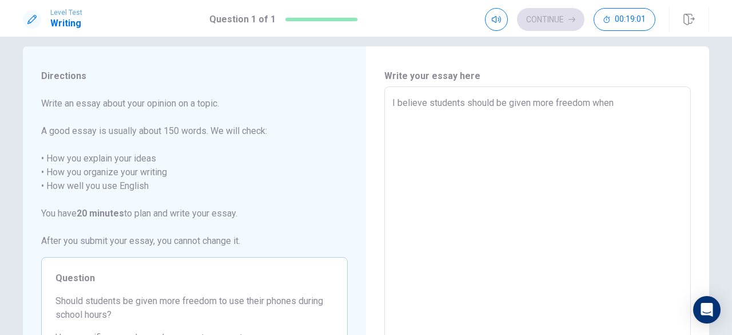
type textarea "I believe students should be given more freedom when i"
type textarea "x"
type textarea "I believe students should be given more freedom when it"
type textarea "x"
type textarea "I believe students should be given more freedom when it"
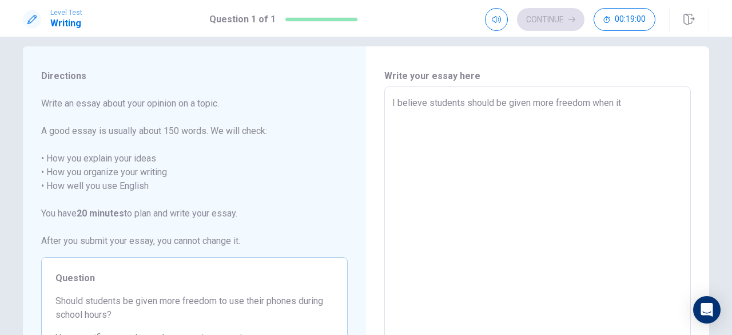
type textarea "x"
type textarea "I believe students should be given more freedom when it c"
type textarea "x"
type textarea "I believe students should be given more freedom when it co"
type textarea "x"
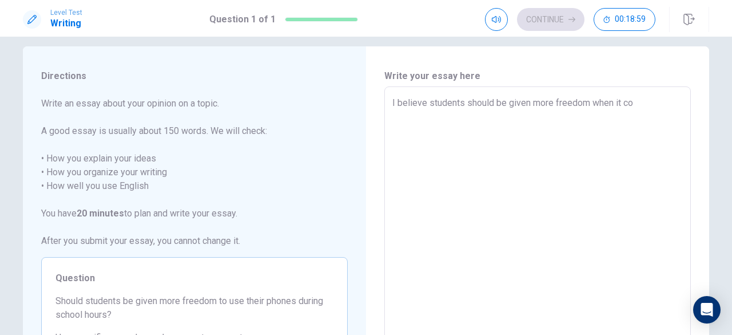
type textarea "I believe students should be given more freedom when it [PERSON_NAME]"
type textarea "x"
type textarea "I believe students should be given more freedom when it co"
type textarea "x"
type textarea "I believe students should be given more freedom when it com"
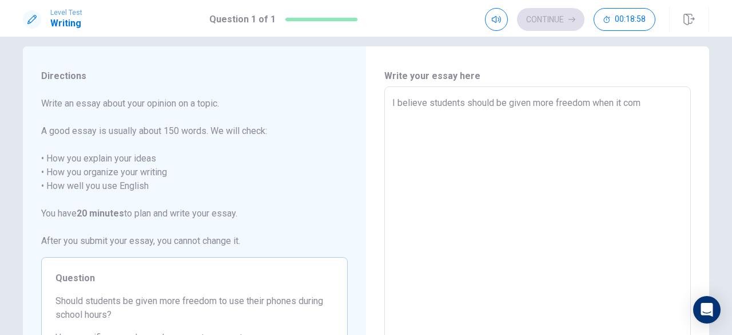
type textarea "x"
type textarea "I believe students should be given more freedom when it come"
type textarea "x"
type textarea "I believe students should be given more freedom when it comes"
type textarea "x"
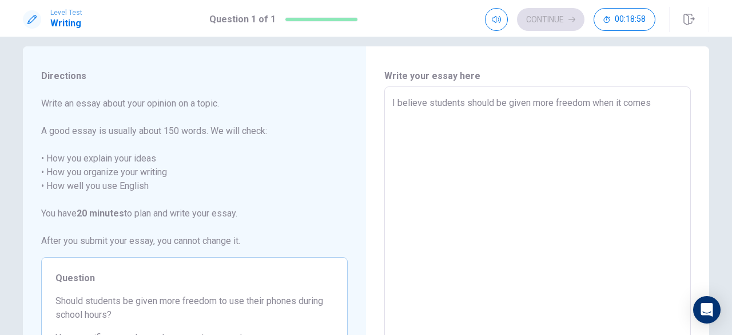
type textarea "I believe students should be given more freedom when it comes"
type textarea "x"
type textarea "I believe students should be given more freedom when it comes t"
type textarea "x"
type textarea "I believe students should be given more freedom when it comes to"
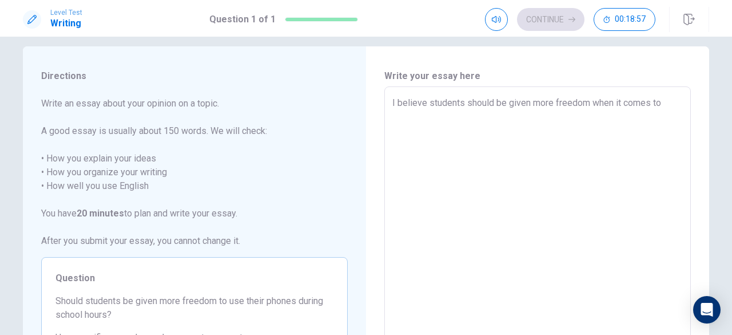
type textarea "x"
type textarea "I believe students should be given more freedom when it comes to"
type textarea "x"
type textarea "I believe students should be given more freedom when it comes to u"
type textarea "x"
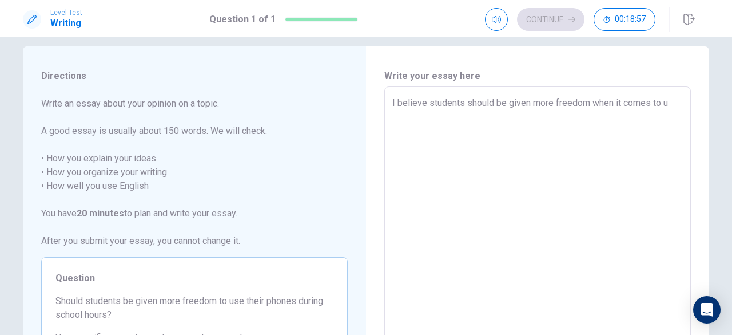
type textarea "I believe students should be given more freedom when it comes to [GEOGRAPHIC_DA…"
type textarea "x"
type textarea "I believe students should be given more freedom when it comes to usi"
type textarea "x"
type textarea "I believe students should be given more freedom when it comes to usin"
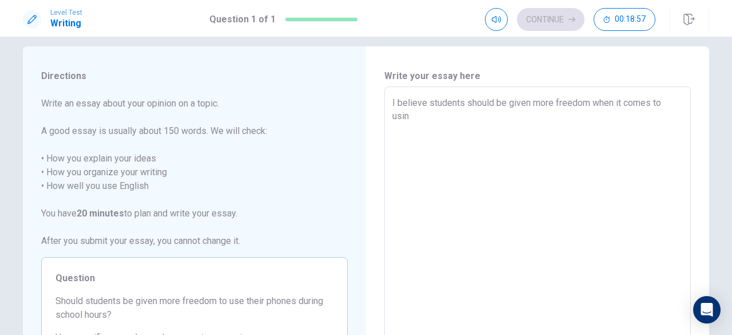
type textarea "x"
type textarea "I believe students should be given more freedom when it comes to using"
type textarea "x"
type textarea "I believe students should be given more freedom when it comes to using"
type textarea "x"
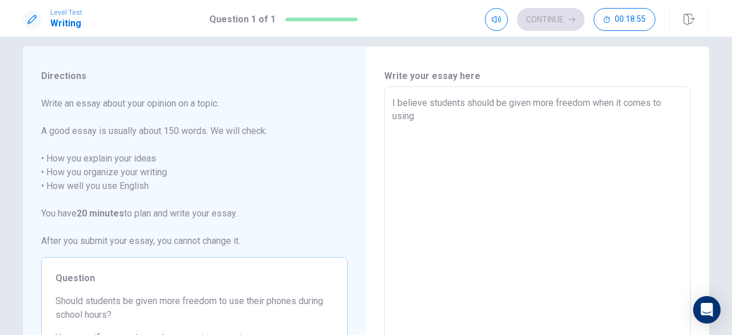
type textarea "I believe students should be given more freedom when it comes to using d"
type textarea "x"
type textarea "I believe students should be given more freedom when it comes to using de"
type textarea "x"
type textarea "I believe students should be given more freedom when it comes to using dev"
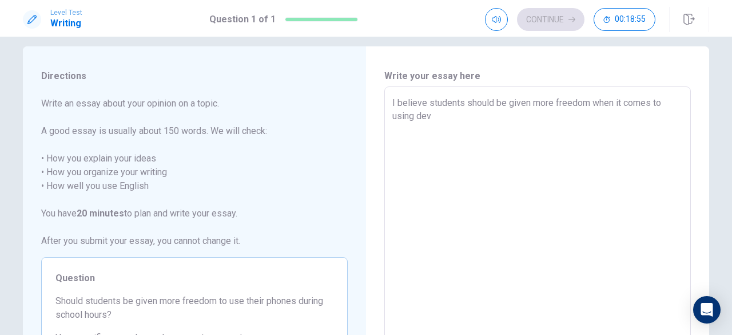
type textarea "x"
type textarea "I believe students should be given more freedom when it comes to using devi"
type textarea "x"
type textarea "I believe students should be given more freedom when it comes to using devis"
type textarea "x"
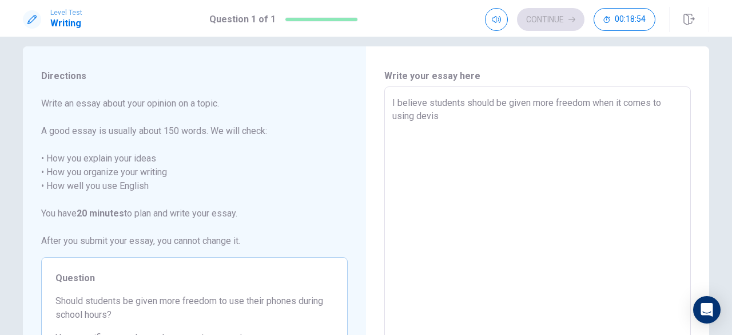
type textarea "I believe students should be given more freedom when it comes to using devise"
type textarea "x"
type textarea "I believe students should be given more freedom when it comes to using devises"
type textarea "x"
type textarea "I believe students should be given more freedom when it comes to using devises"
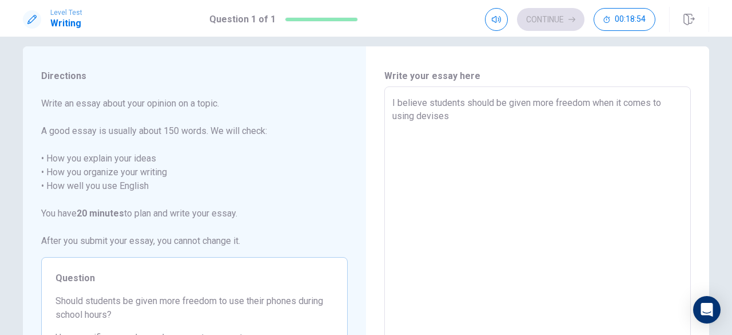
type textarea "x"
type textarea "I believe students should be given more freedom when it comes to using devises \"
type textarea "x"
type textarea "I believe students should be given more freedom when it comes to using devises"
type textarea "x"
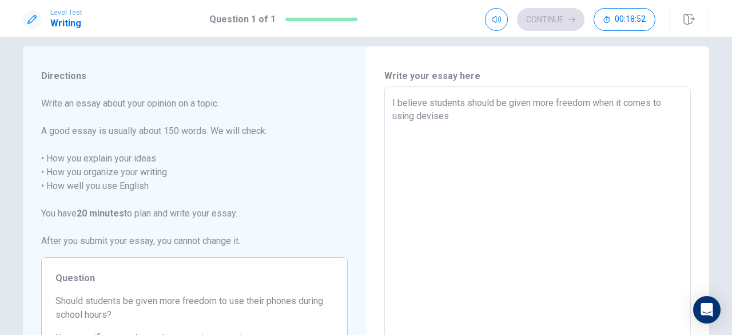
type textarea "I believe students should be given more freedom when it comes to using devises"
type textarea "x"
type textarea "I believe students should be given more freedom when it comes to using devise"
type textarea "x"
type textarea "I believe students should be given more freedom when it comes to using devis"
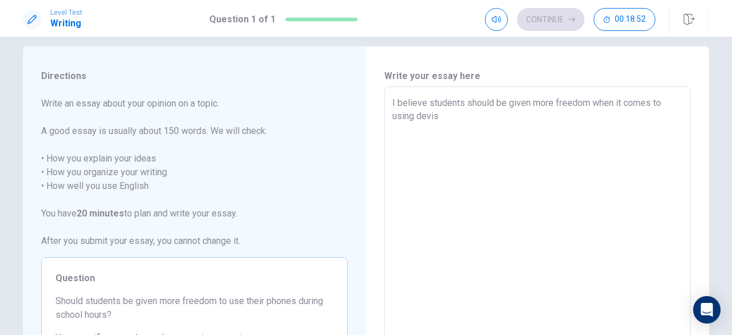
type textarea "x"
type textarea "I believe students should be given more freedom when it comes to using devi"
type textarea "x"
type textarea "I believe students should be given more freedom when it comes to using devic"
type textarea "x"
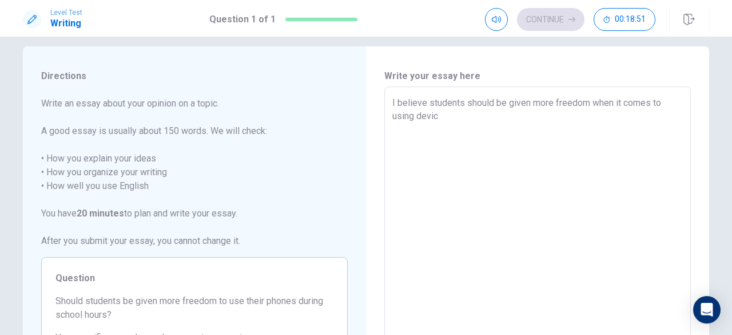
type textarea "I believe students should be given more freedom when it comes to using device"
type textarea "x"
type textarea "I believe students should be given more freedom when it comes to using devices"
type textarea "x"
type textarea "I believe students should be given more freedom when it comes to using devices"
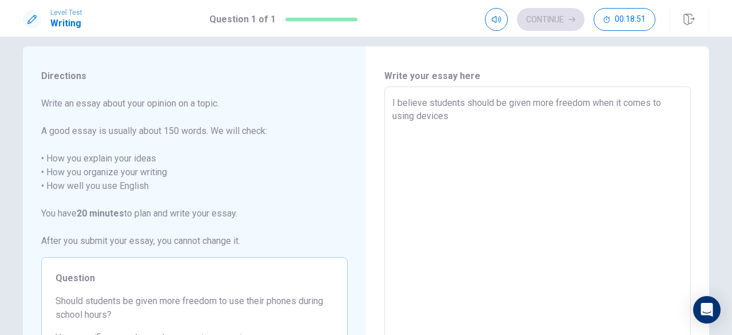
type textarea "x"
type textarea "I believe students should be given more freedom when it comes to using devices s"
type textarea "x"
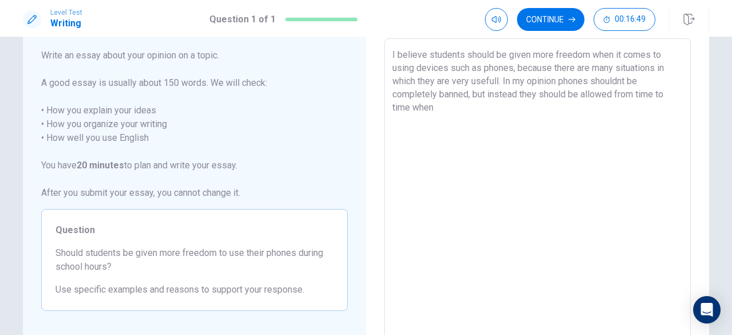
scroll to position [0, 0]
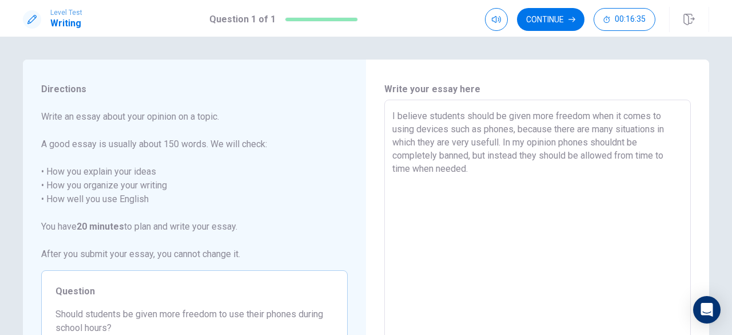
click at [501, 141] on textarea "I believe students should be given more freedom when it comes to using devices …" at bounding box center [537, 257] width 291 height 297
click at [566, 141] on textarea "I believe students should be given more freedom when it comes to using devices …" at bounding box center [537, 257] width 291 height 297
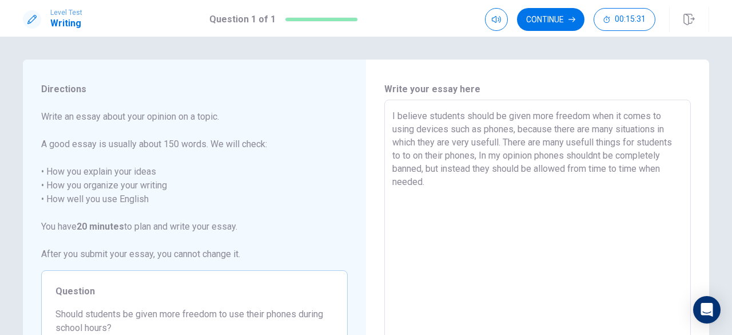
click at [639, 144] on textarea "I believe students should be given more freedom when it comes to using devices …" at bounding box center [537, 257] width 291 height 297
click at [463, 157] on textarea "I believe students should be given more freedom when it comes to using devices …" at bounding box center [537, 257] width 291 height 297
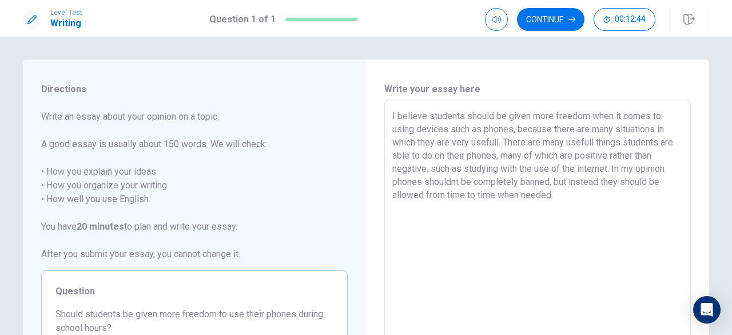
click at [573, 194] on textarea "I believe students should be given more freedom when it comes to using devices …" at bounding box center [537, 257] width 291 height 297
click at [550, 194] on textarea "I believe students should be given more freedom when it comes to using devices …" at bounding box center [537, 257] width 291 height 297
click at [577, 198] on textarea "I believe students should be given more freedom when it comes to using devices …" at bounding box center [537, 257] width 291 height 297
click at [593, 143] on textarea "I believe students should be given more freedom when it comes to using devices …" at bounding box center [537, 257] width 291 height 297
click at [447, 141] on textarea "I believe students should be given more freedom when it comes to using devices …" at bounding box center [537, 257] width 291 height 297
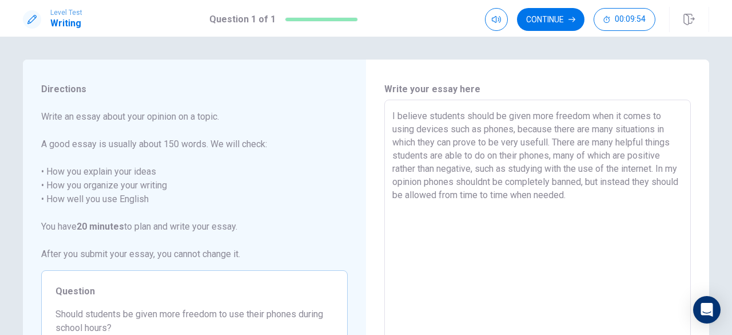
click at [659, 167] on textarea "I believe students should be given more freedom when it comes to using devices …" at bounding box center [537, 257] width 291 height 297
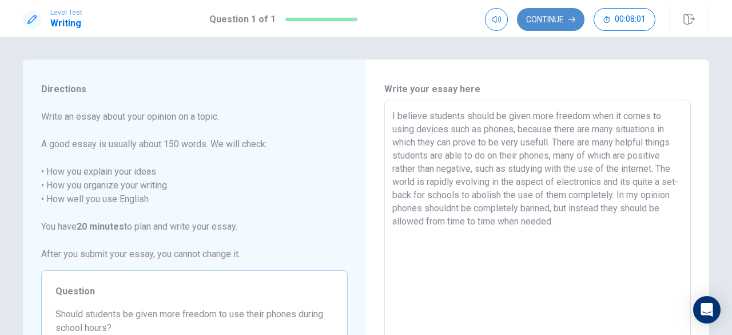
click at [555, 23] on button "Continue" at bounding box center [550, 19] width 67 height 23
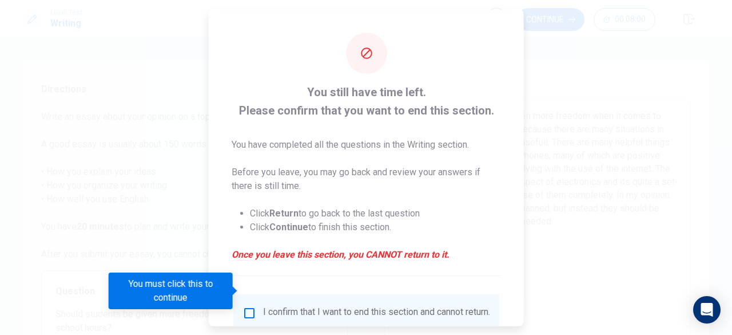
scroll to position [41, 0]
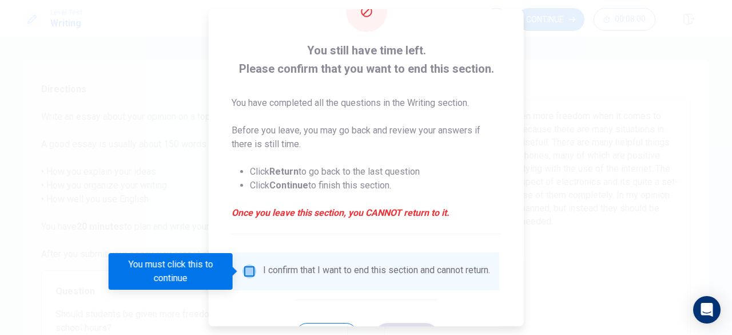
click at [247, 268] on input "You must click this to continue" at bounding box center [249, 271] width 14 height 14
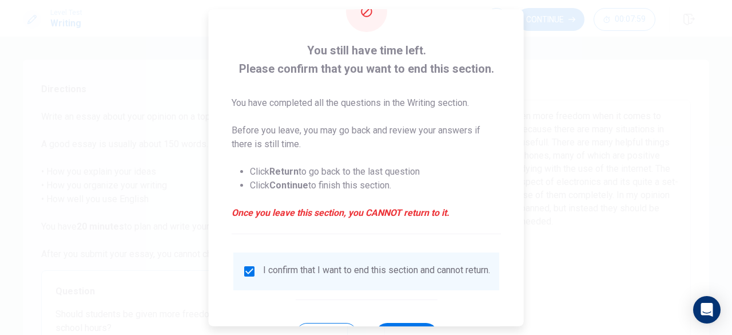
scroll to position [92, 0]
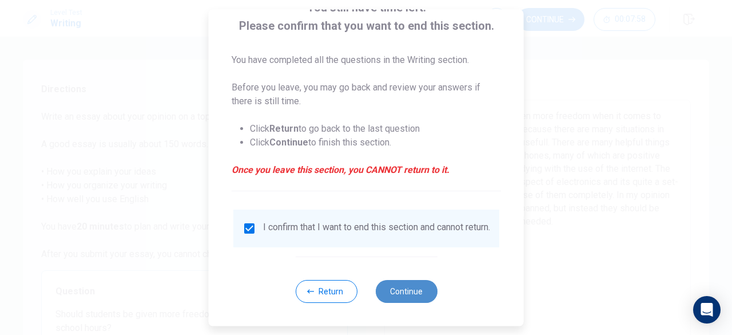
click at [404, 285] on button "Continue" at bounding box center [406, 291] width 62 height 23
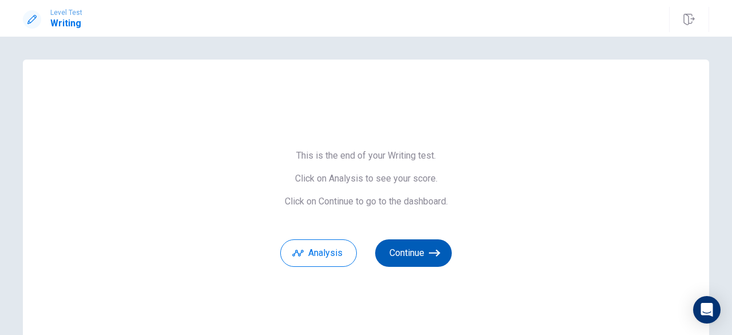
click at [416, 255] on button "Continue" at bounding box center [413, 252] width 77 height 27
